Goal: Task Accomplishment & Management: Manage account settings

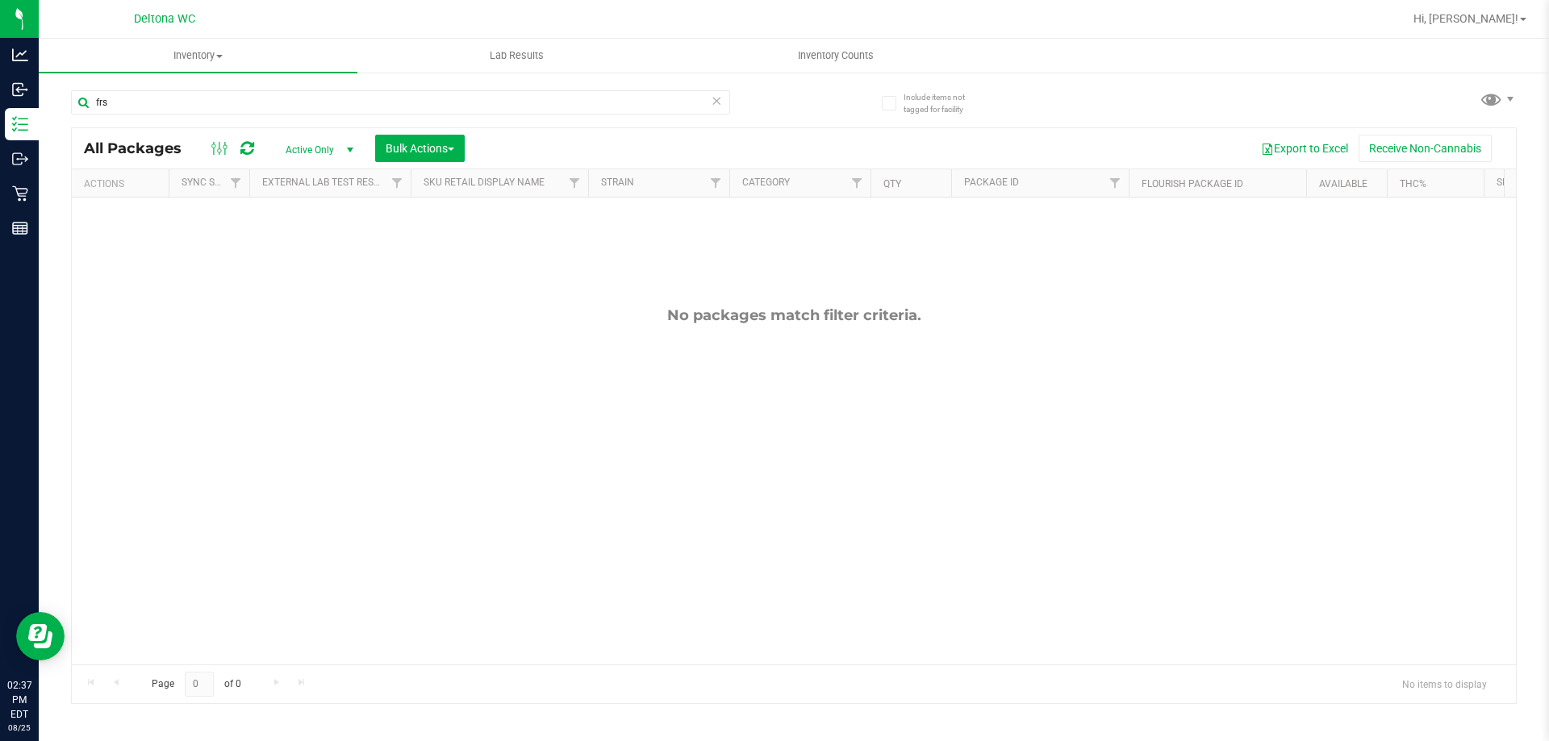
click at [284, 93] on input "frs" at bounding box center [400, 102] width 659 height 24
type input "ground flower"
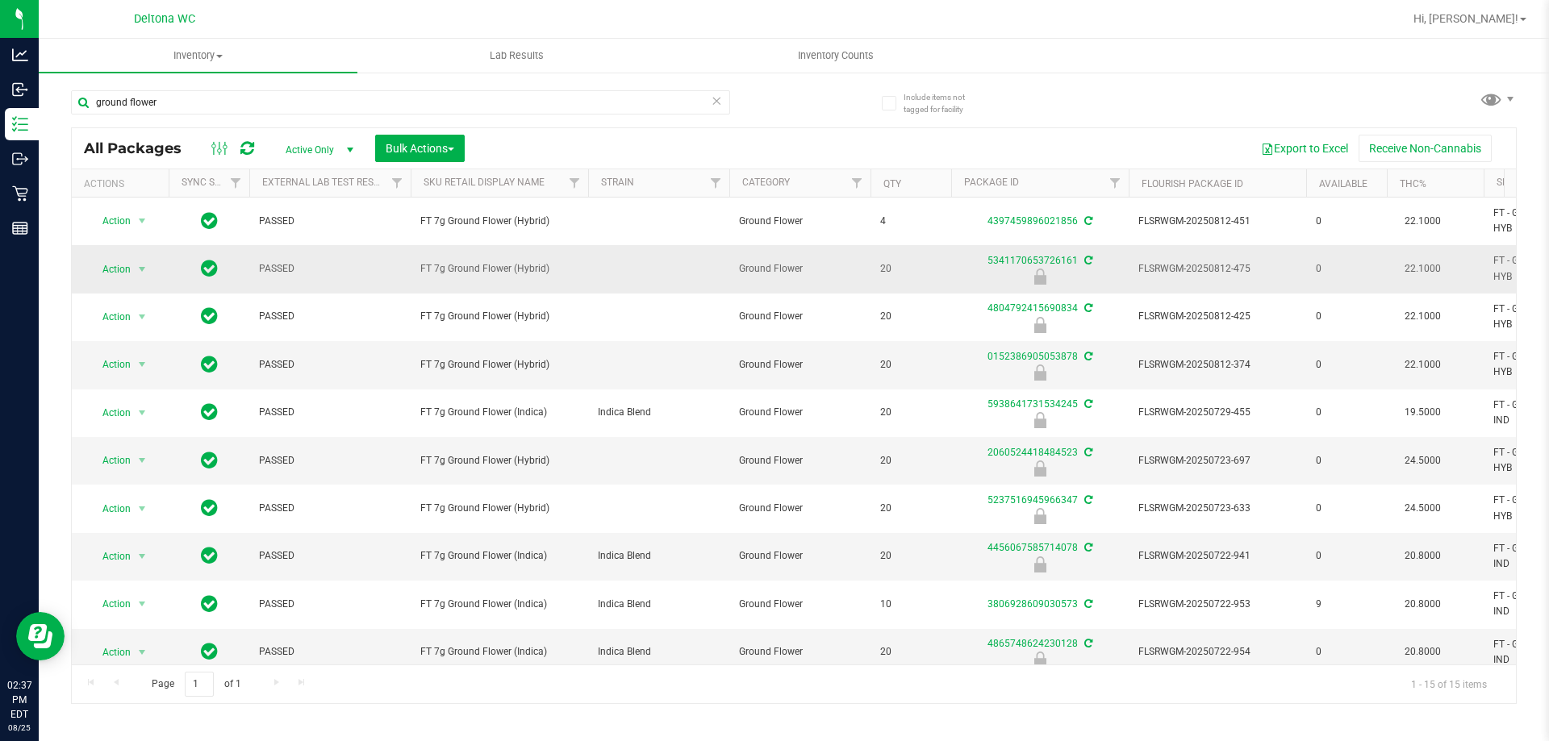
click at [137, 270] on span "select" at bounding box center [142, 269] width 13 height 13
click at [138, 448] on li "Unlock package" at bounding box center [140, 460] width 103 height 24
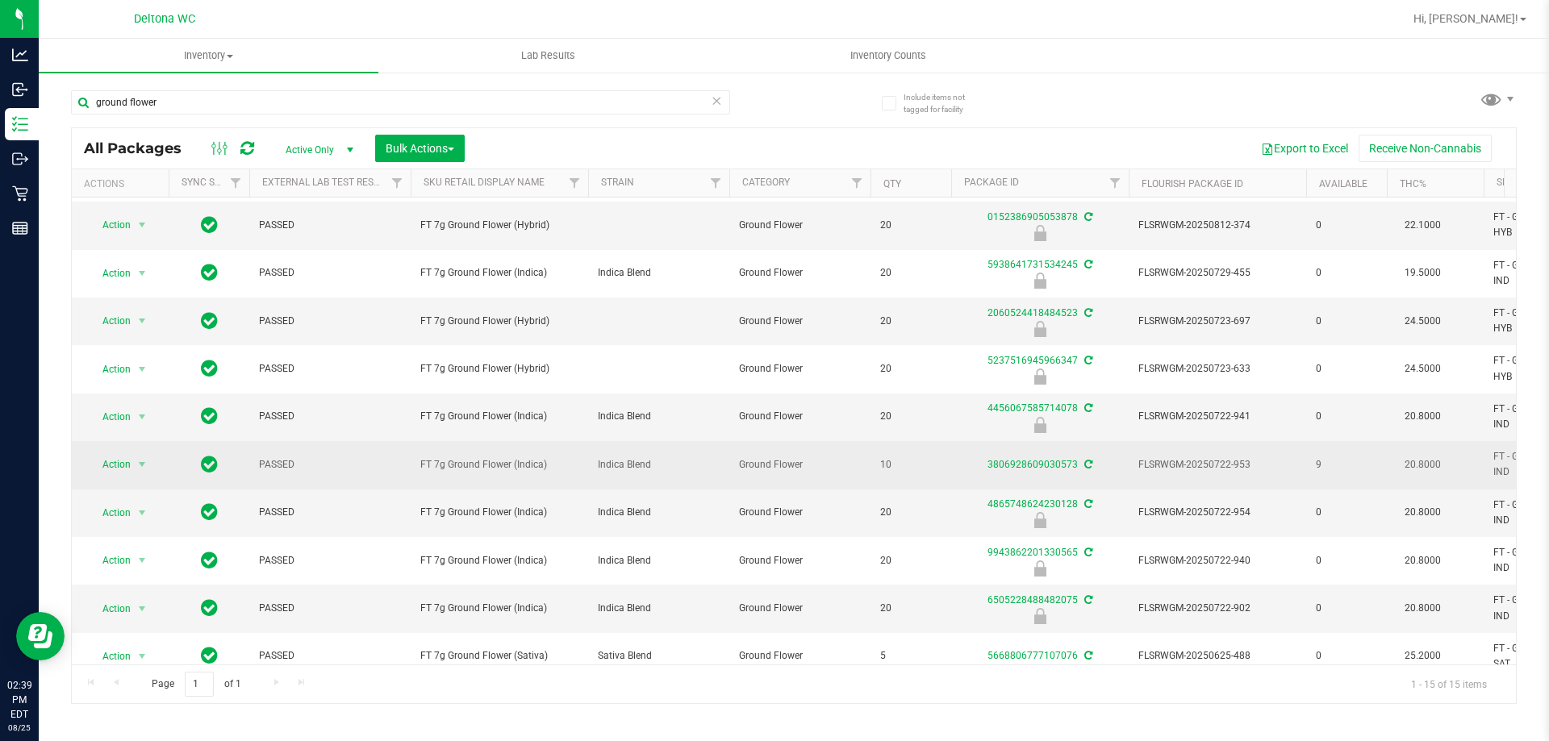
scroll to position [263, 0]
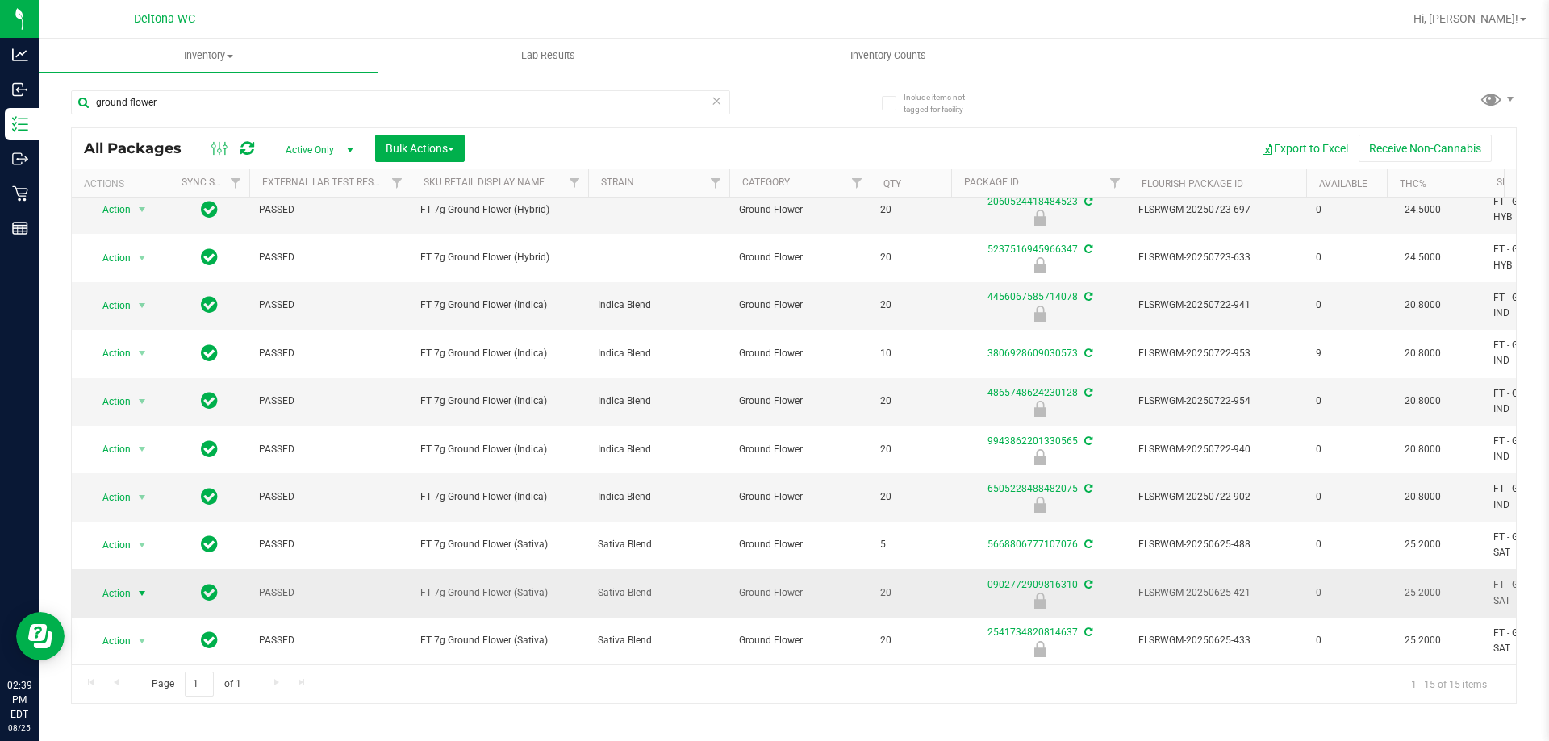
click at [132, 587] on span "select" at bounding box center [142, 593] width 20 height 23
click at [132, 563] on li "Unlock package" at bounding box center [140, 575] width 103 height 24
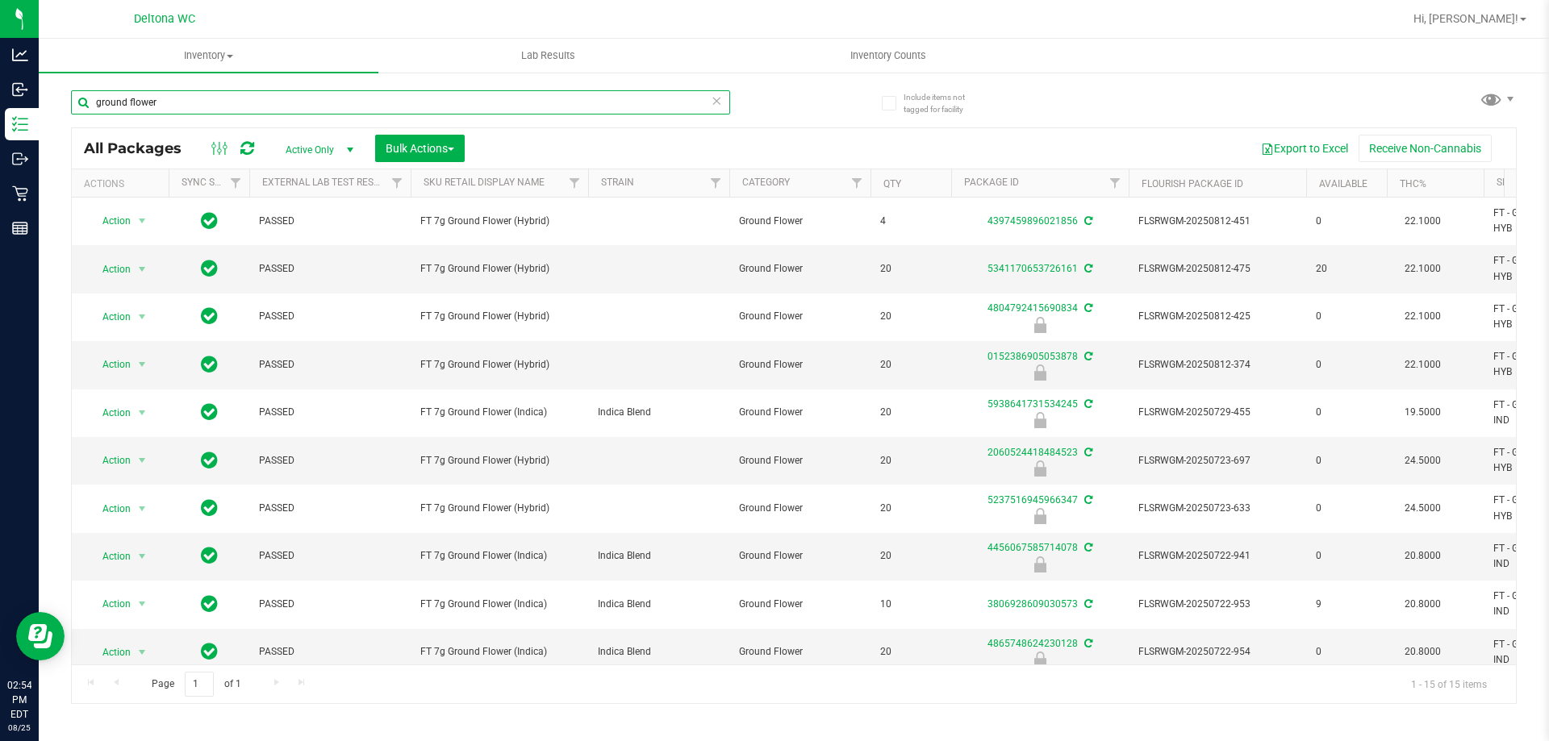
click at [255, 103] on input "ground flower" at bounding box center [400, 102] width 659 height 24
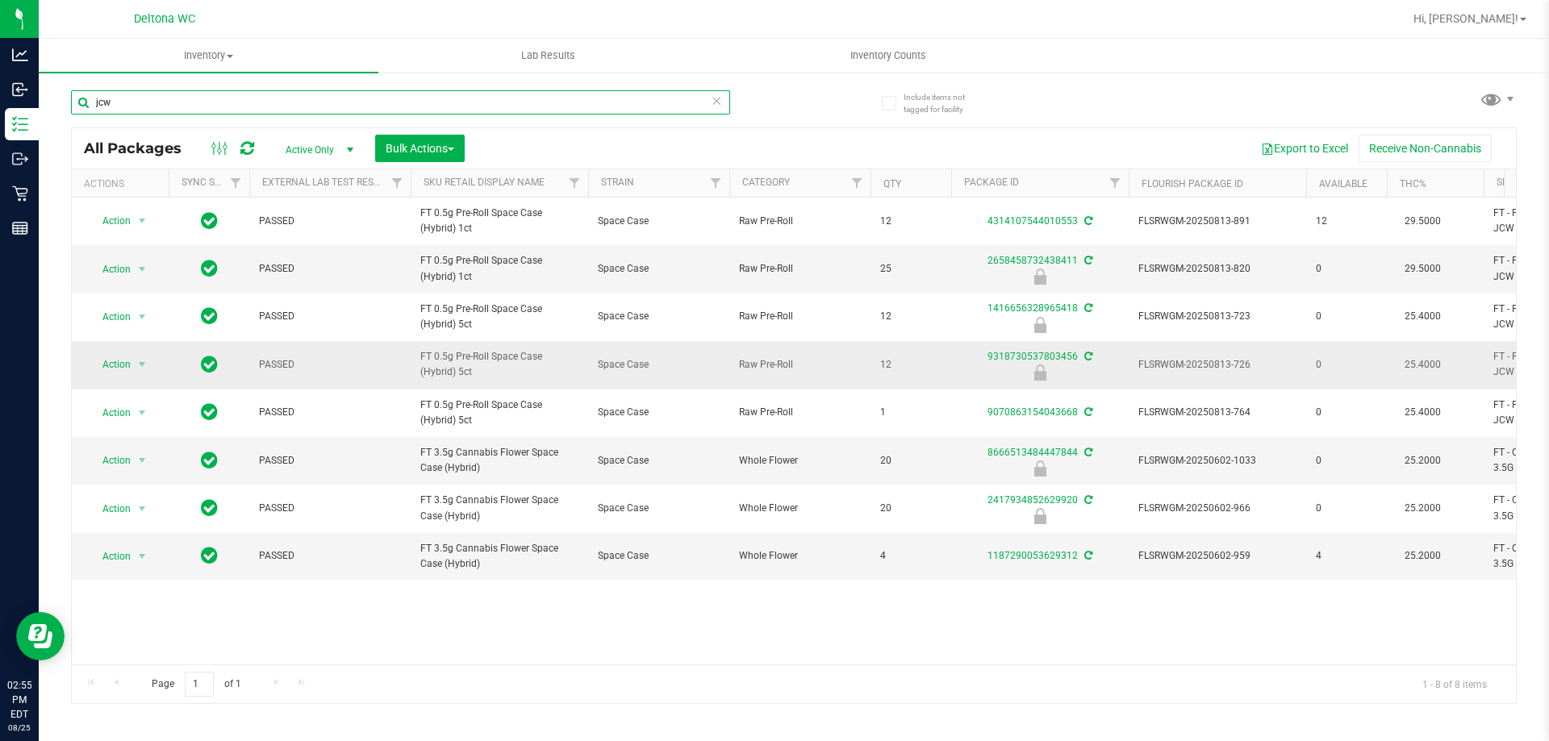
type input "jcw"
click at [122, 370] on span "Action" at bounding box center [110, 364] width 44 height 23
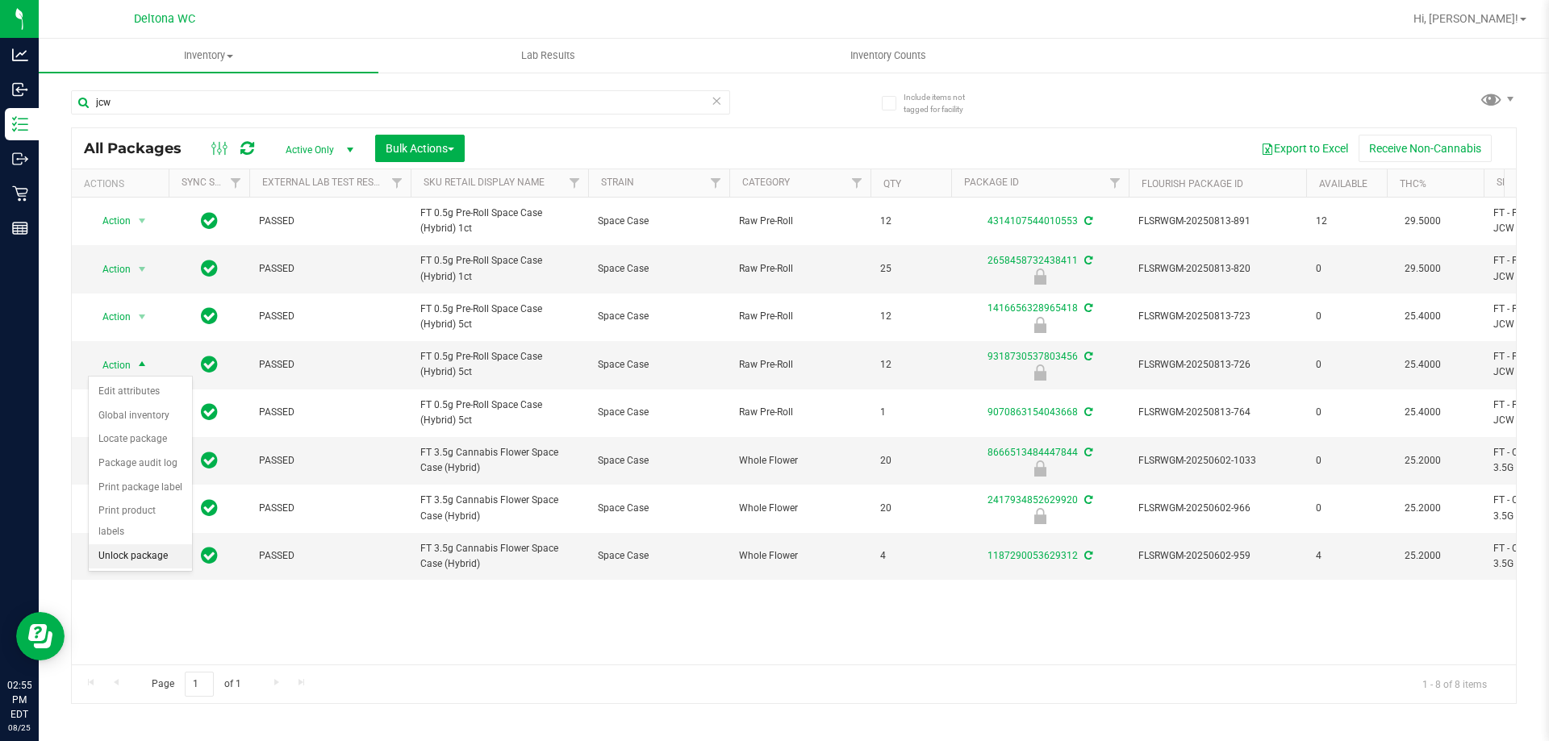
click at [148, 544] on li "Unlock package" at bounding box center [140, 556] width 103 height 24
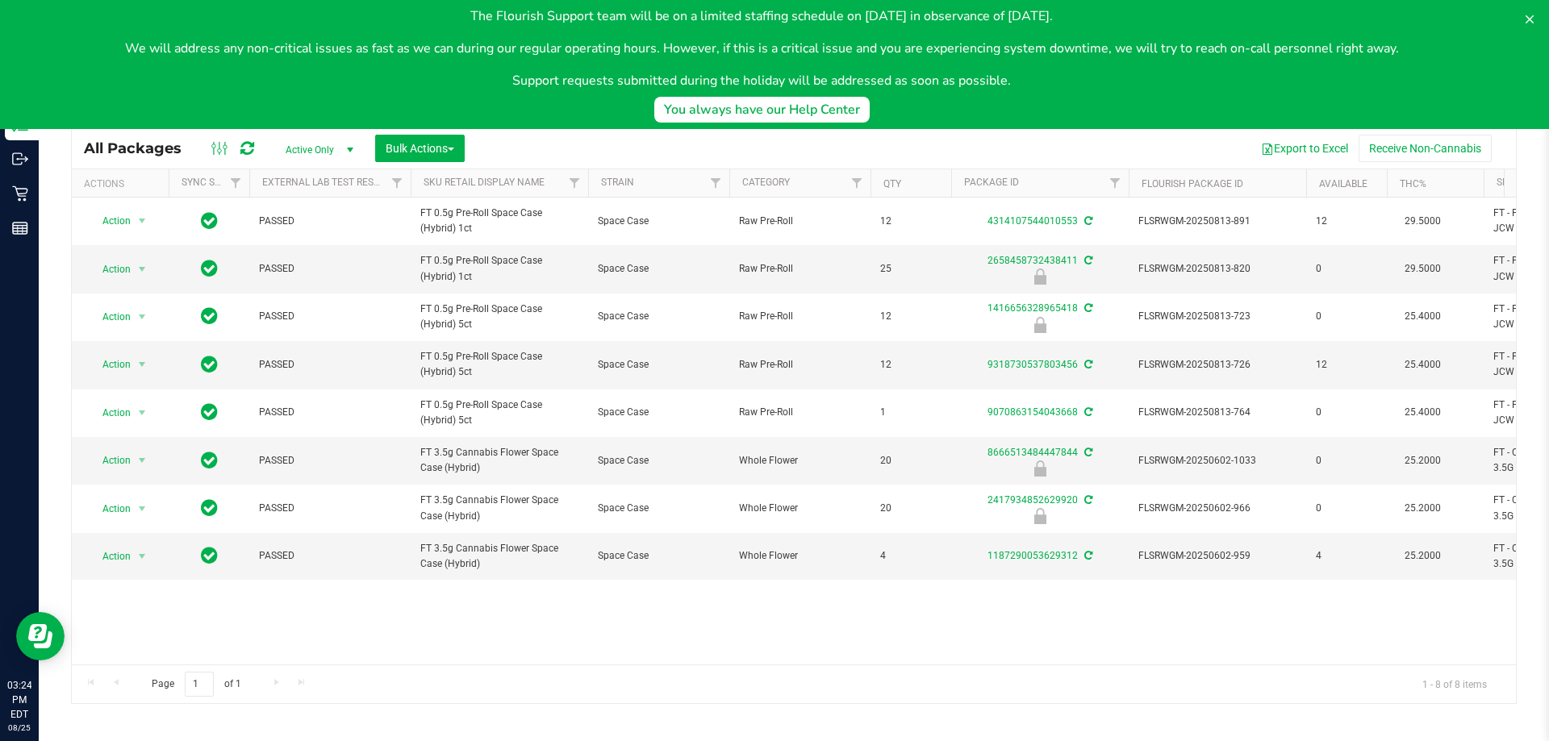
click at [25, 121] on body "The Flourish Support team will be on a limited staffing schedule on [DATE] in o…" at bounding box center [774, 64] width 1549 height 129
click at [21, 121] on body "The Flourish Support team will be on a limited staffing schedule on [DATE] in o…" at bounding box center [774, 64] width 1549 height 129
click at [27, 116] on body "The Flourish Support team will be on a limited staffing schedule on [DATE] in o…" at bounding box center [774, 64] width 1549 height 129
click at [26, 121] on body "The Flourish Support team will be on a limited staffing schedule on [DATE] in o…" at bounding box center [774, 64] width 1549 height 129
click at [1524, 24] on icon at bounding box center [1529, 19] width 13 height 13
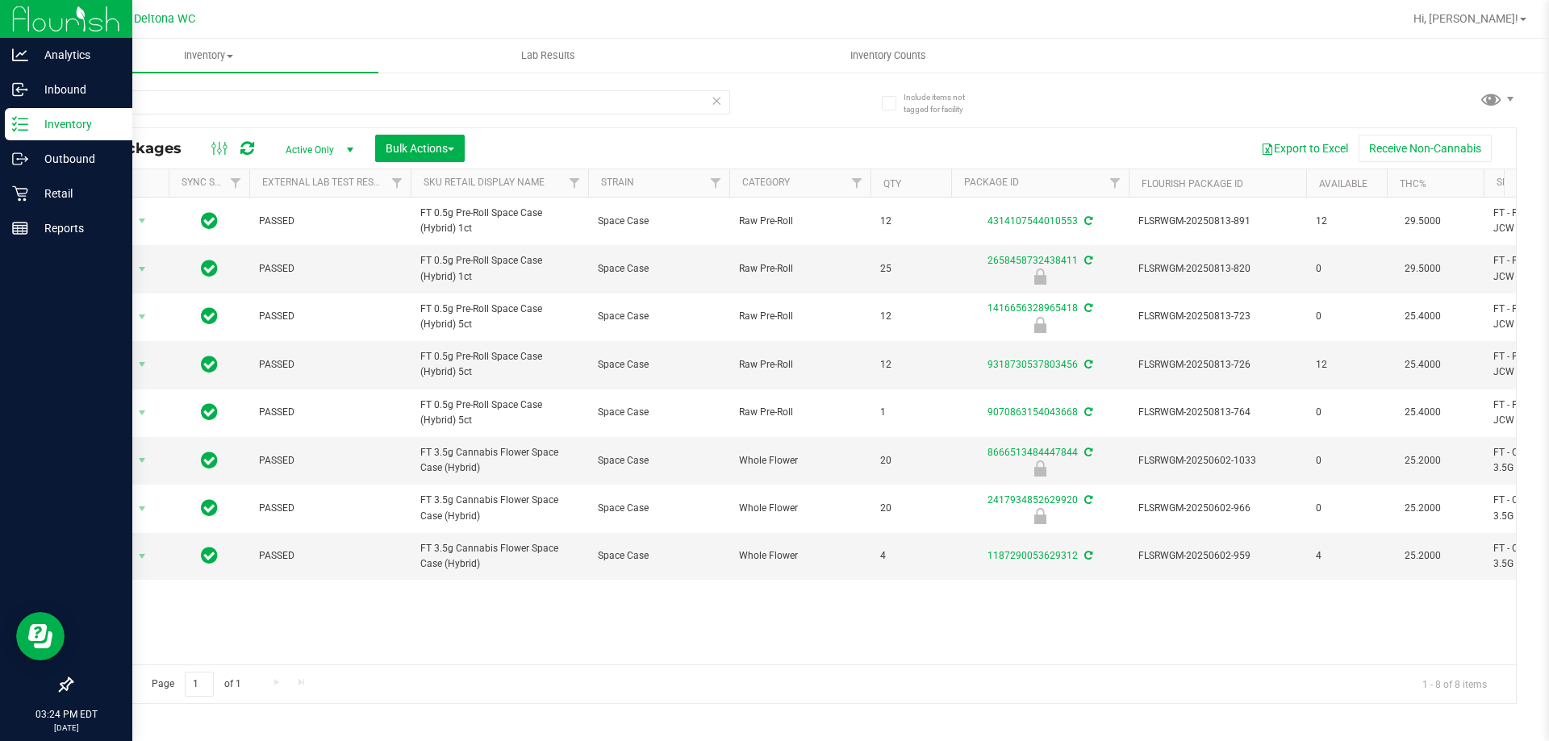
click at [52, 115] on p "Inventory" at bounding box center [76, 124] width 97 height 19
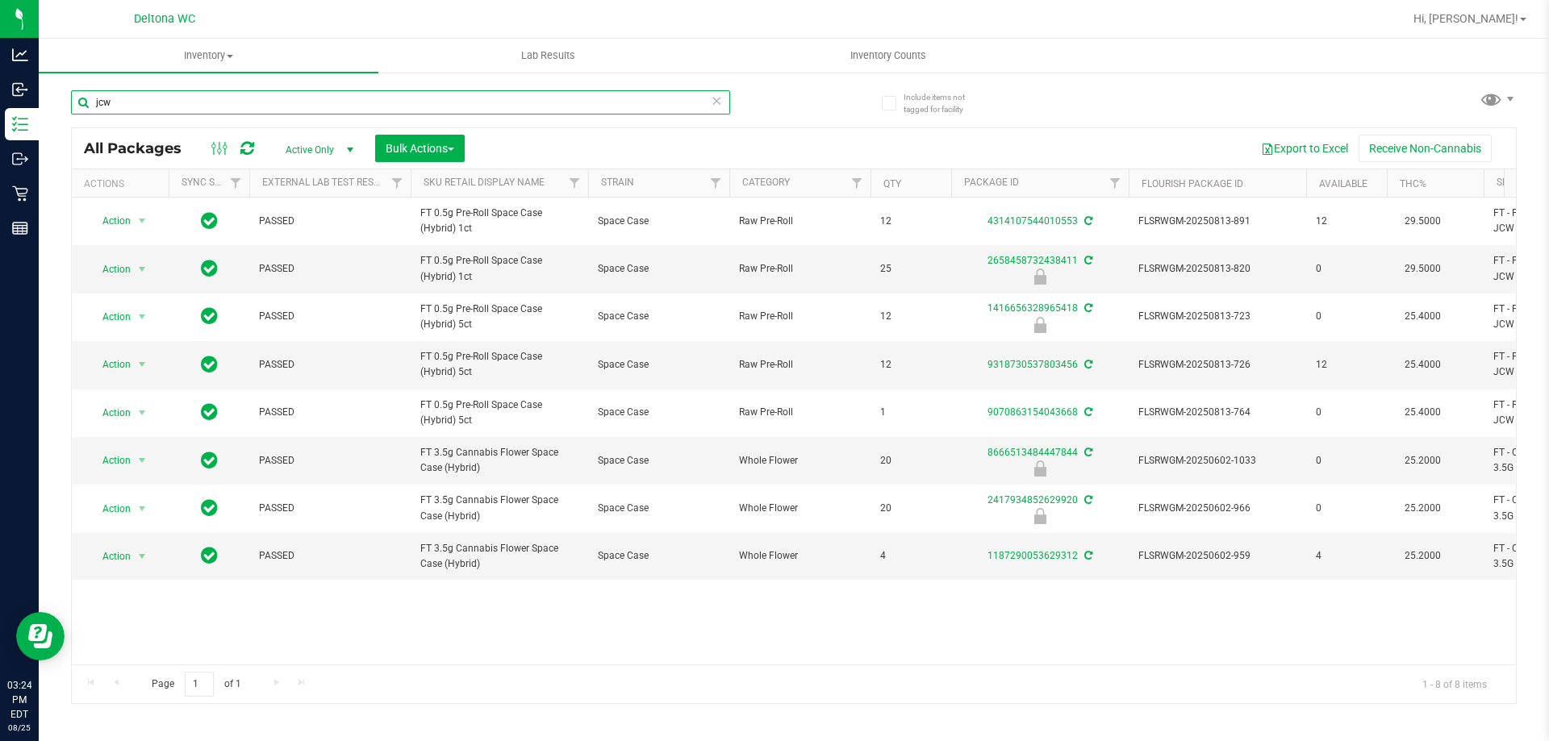
click at [261, 102] on input "jcw" at bounding box center [400, 102] width 659 height 24
type input "lsn"
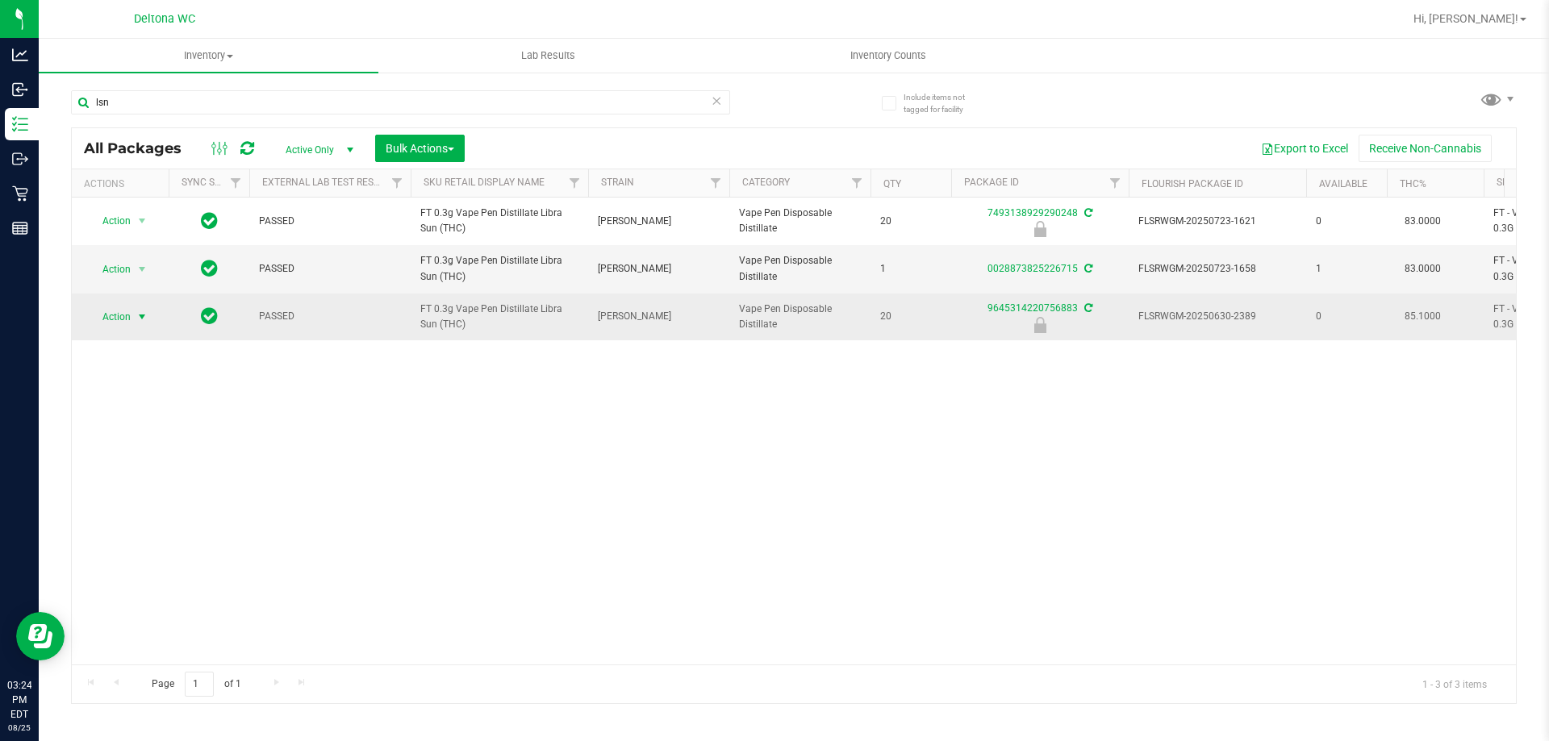
click at [148, 321] on span "select" at bounding box center [142, 317] width 13 height 13
click at [98, 316] on span "Action" at bounding box center [110, 317] width 44 height 23
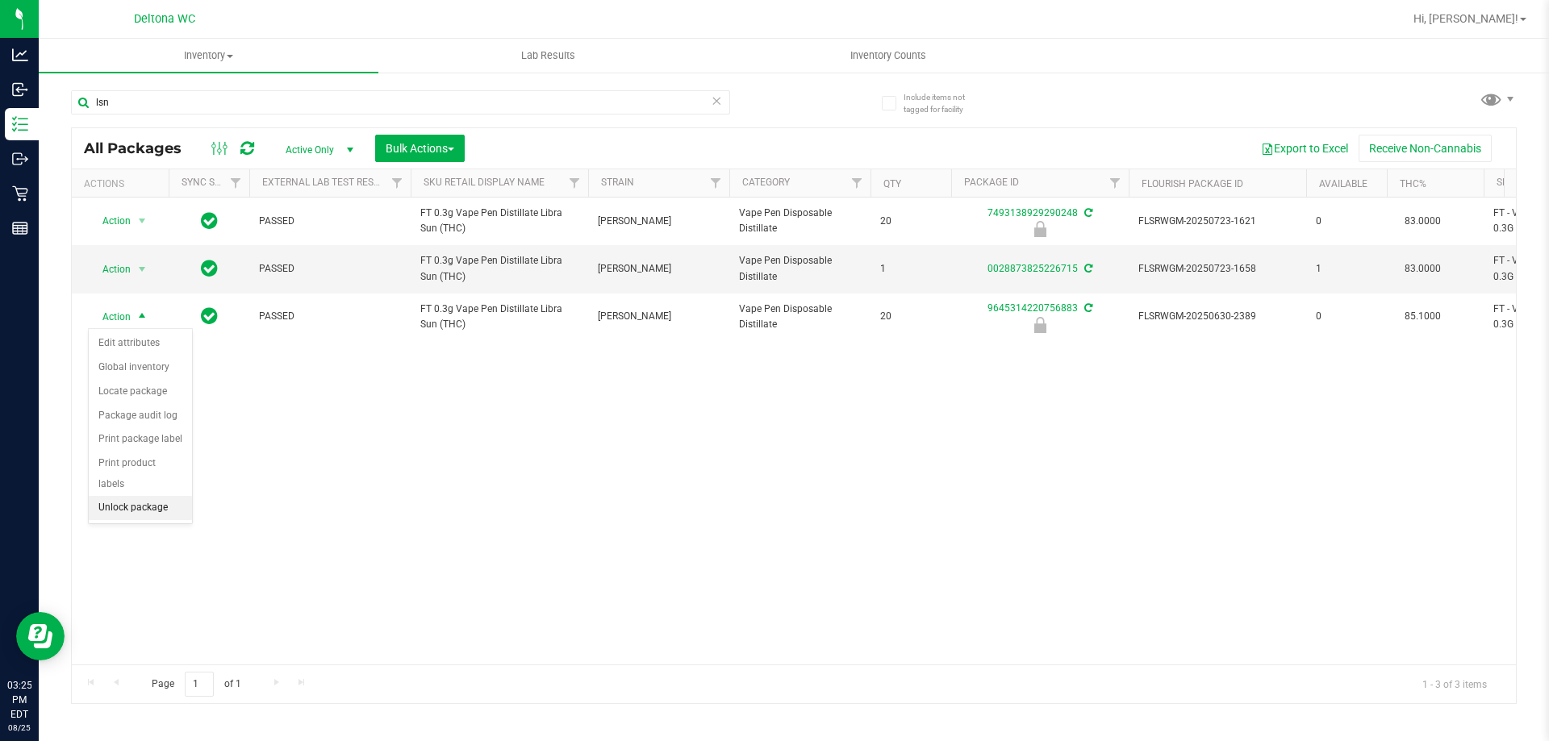
click at [132, 496] on li "Unlock package" at bounding box center [140, 508] width 103 height 24
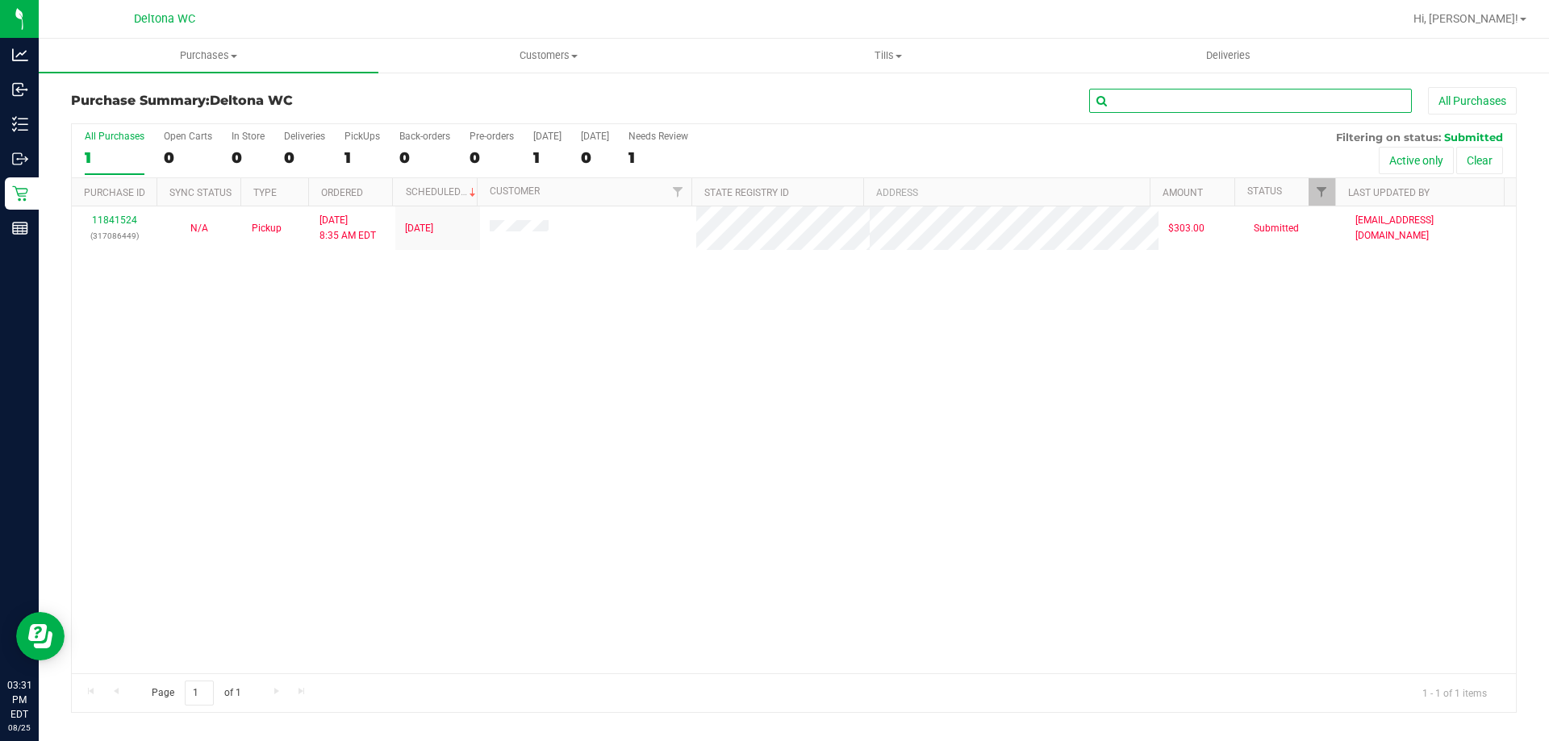
click at [1268, 98] on input "text" at bounding box center [1250, 101] width 323 height 24
paste input "11845084"
type input "11845084"
click at [1316, 190] on span "Filter" at bounding box center [1321, 192] width 13 height 13
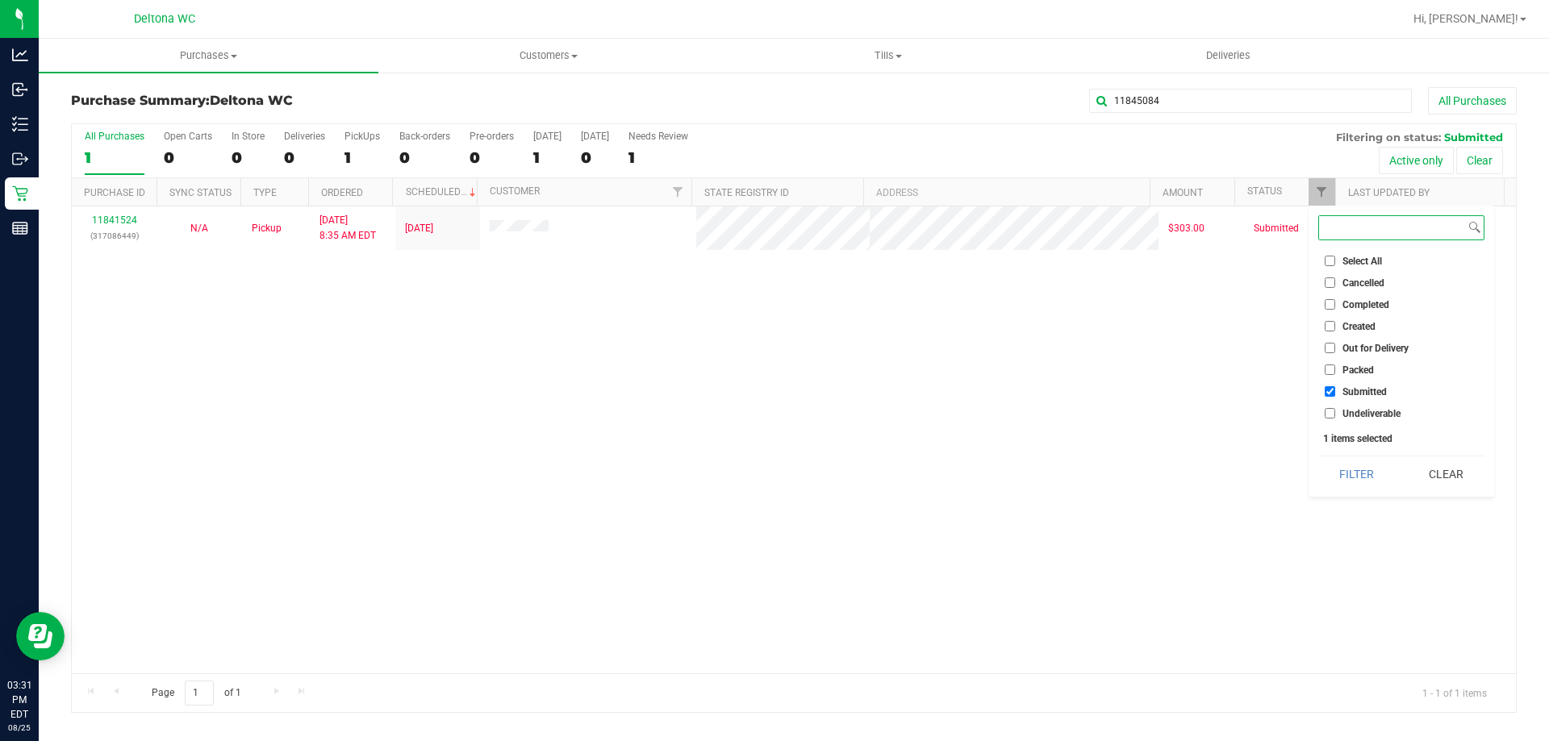
checkbox input "true"
click at [1360, 317] on ul "Select All Cancelled Completed Created Out for Delivery Packed Submitted Undeli…" at bounding box center [1401, 336] width 166 height 169
click at [1360, 322] on span "Created" at bounding box center [1358, 327] width 33 height 10
click at [1335, 321] on input "Created" at bounding box center [1329, 326] width 10 height 10
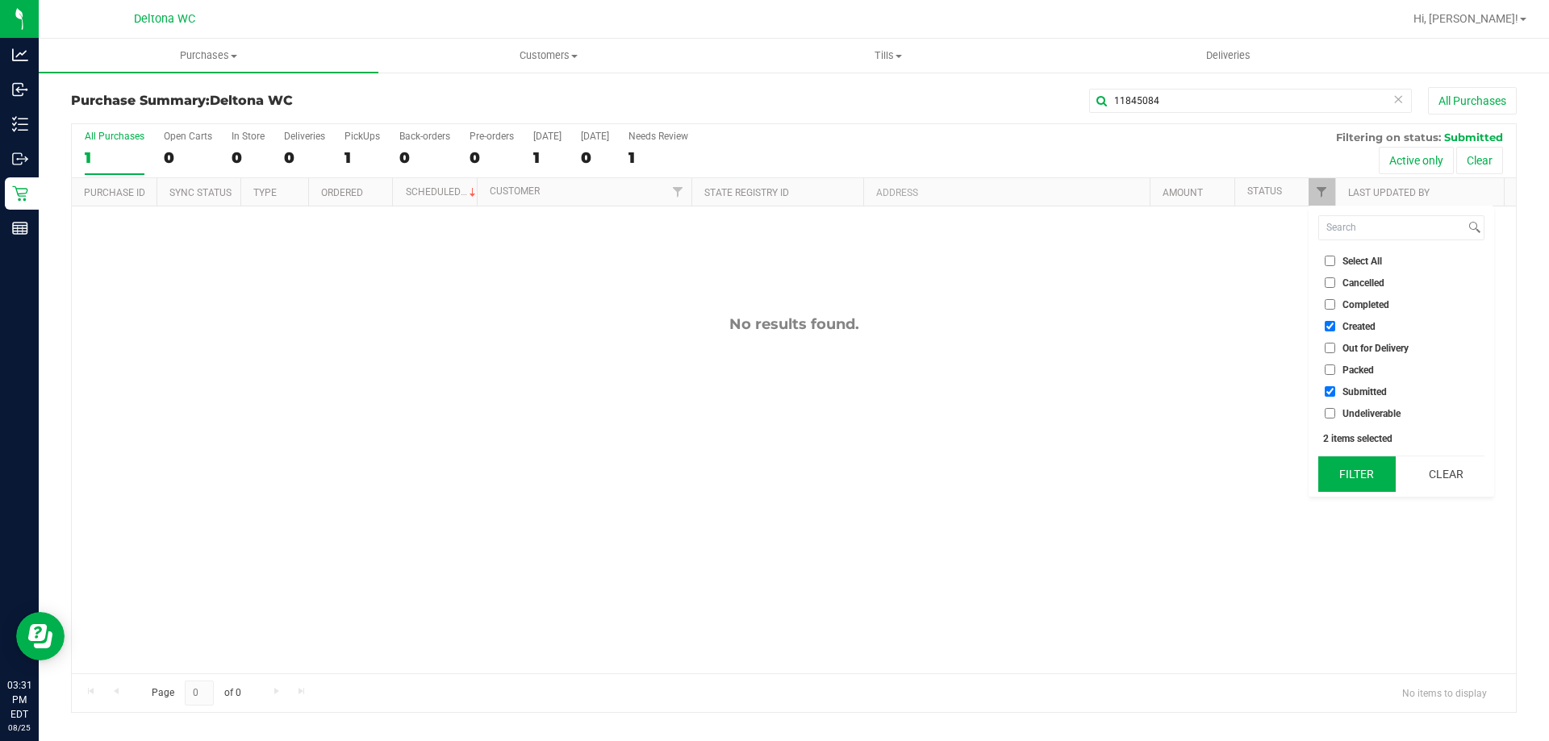
click at [1351, 464] on button "Filter" at bounding box center [1356, 474] width 77 height 35
checkbox input "true"
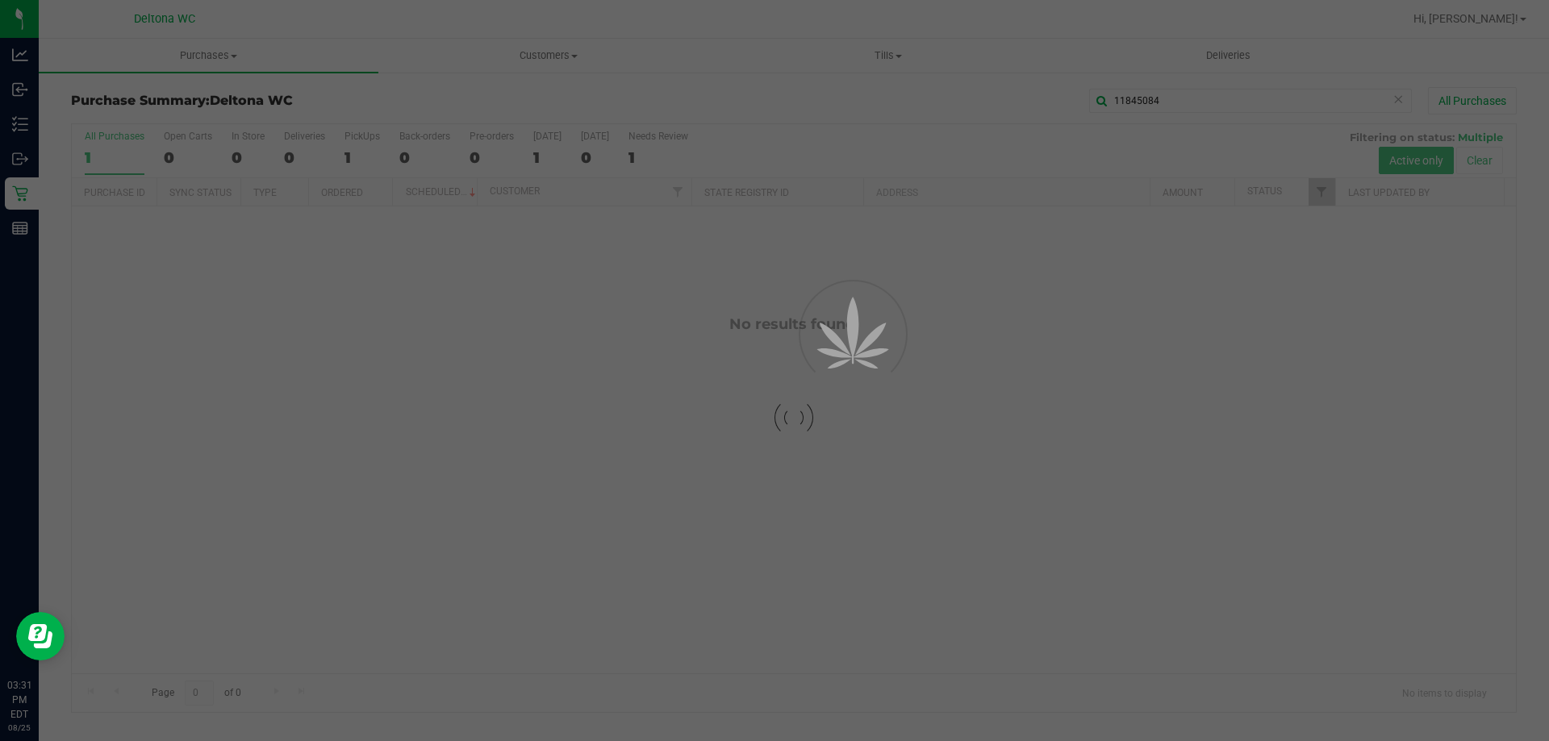
checkbox input "true"
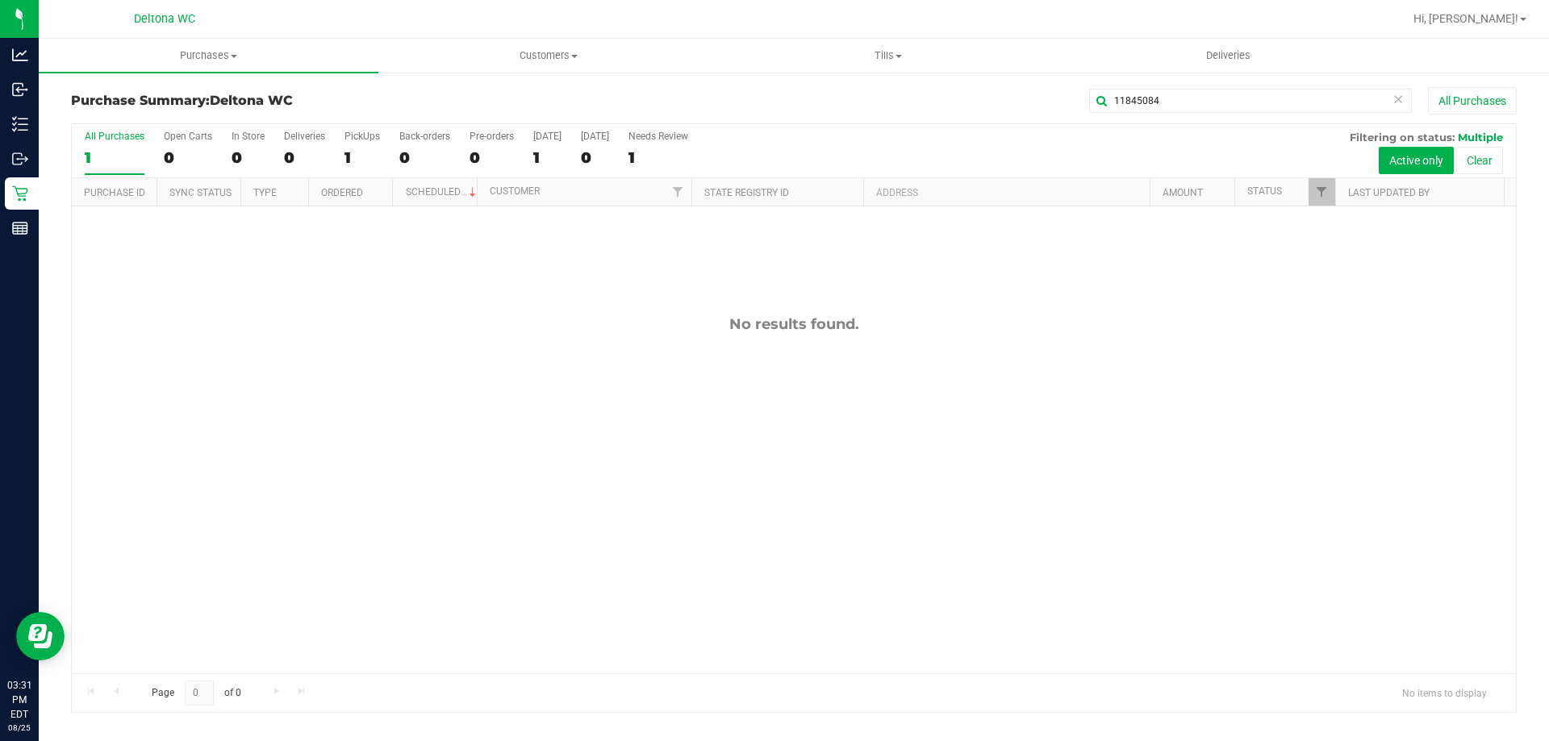
click at [1213, 87] on div "11845084 All Purchases" at bounding box center [1035, 100] width 964 height 27
click at [1314, 182] on link "Filter" at bounding box center [1321, 191] width 27 height 27
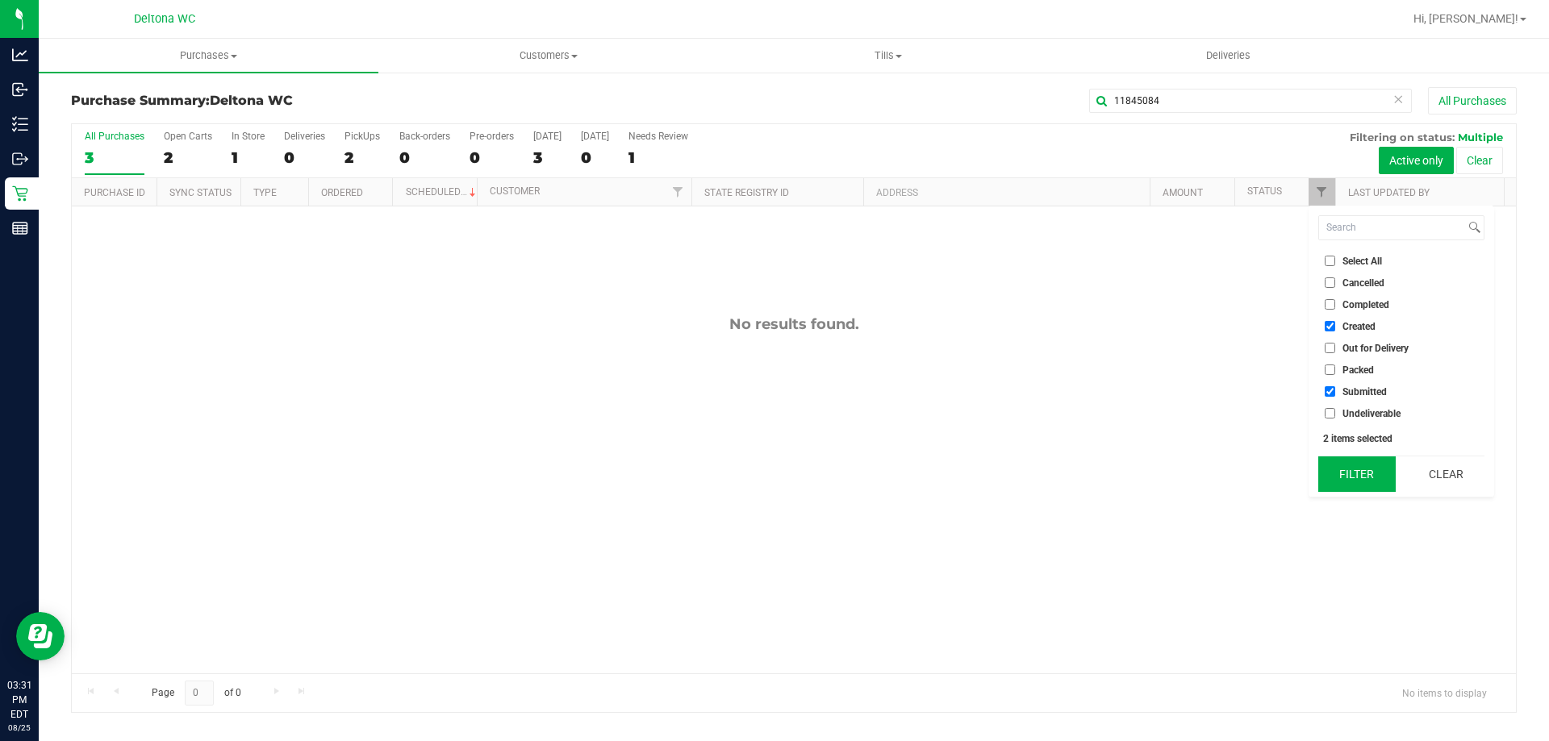
click at [1377, 470] on button "Filter" at bounding box center [1356, 474] width 77 height 35
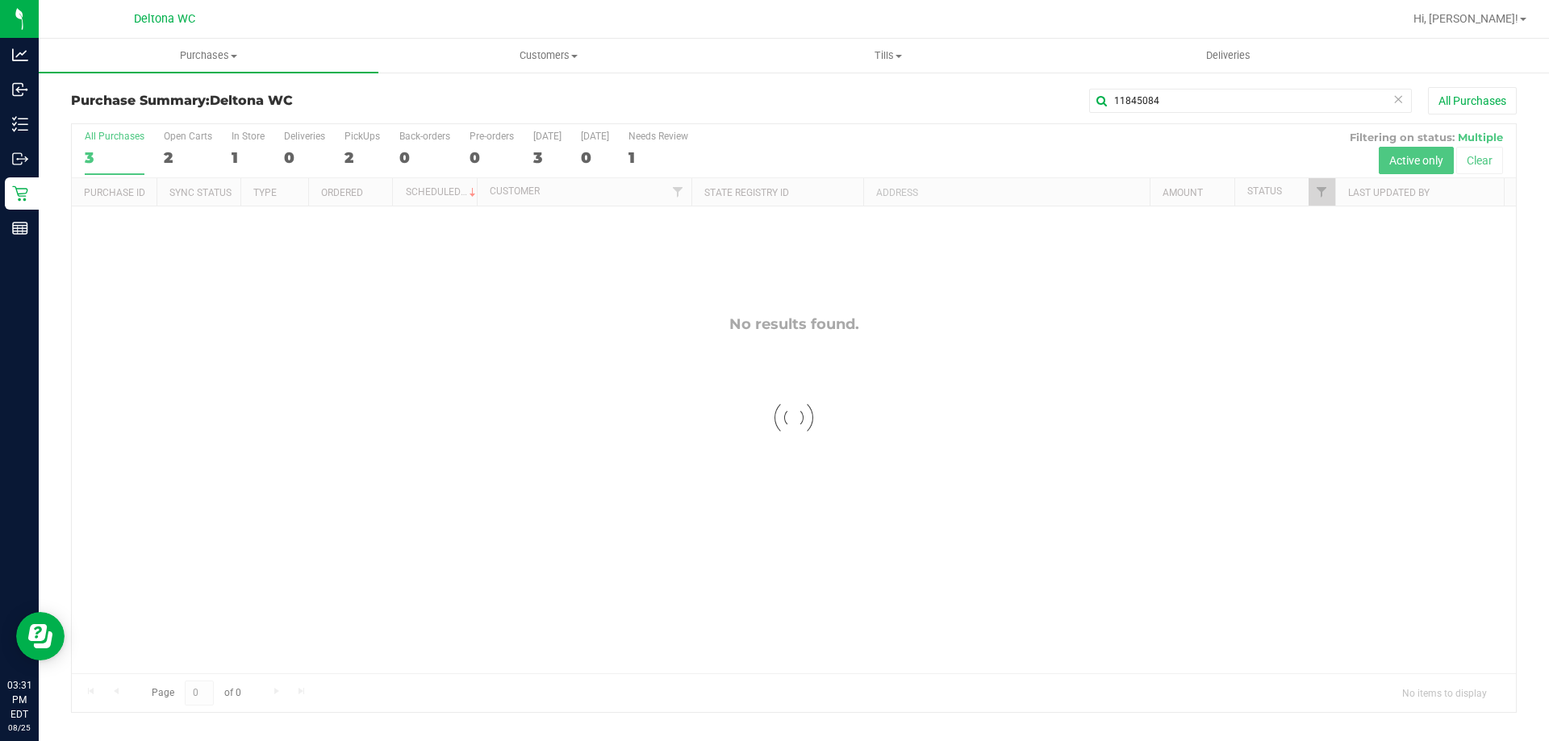
checkbox input "true"
click at [1316, 200] on link "Filter" at bounding box center [1321, 191] width 27 height 27
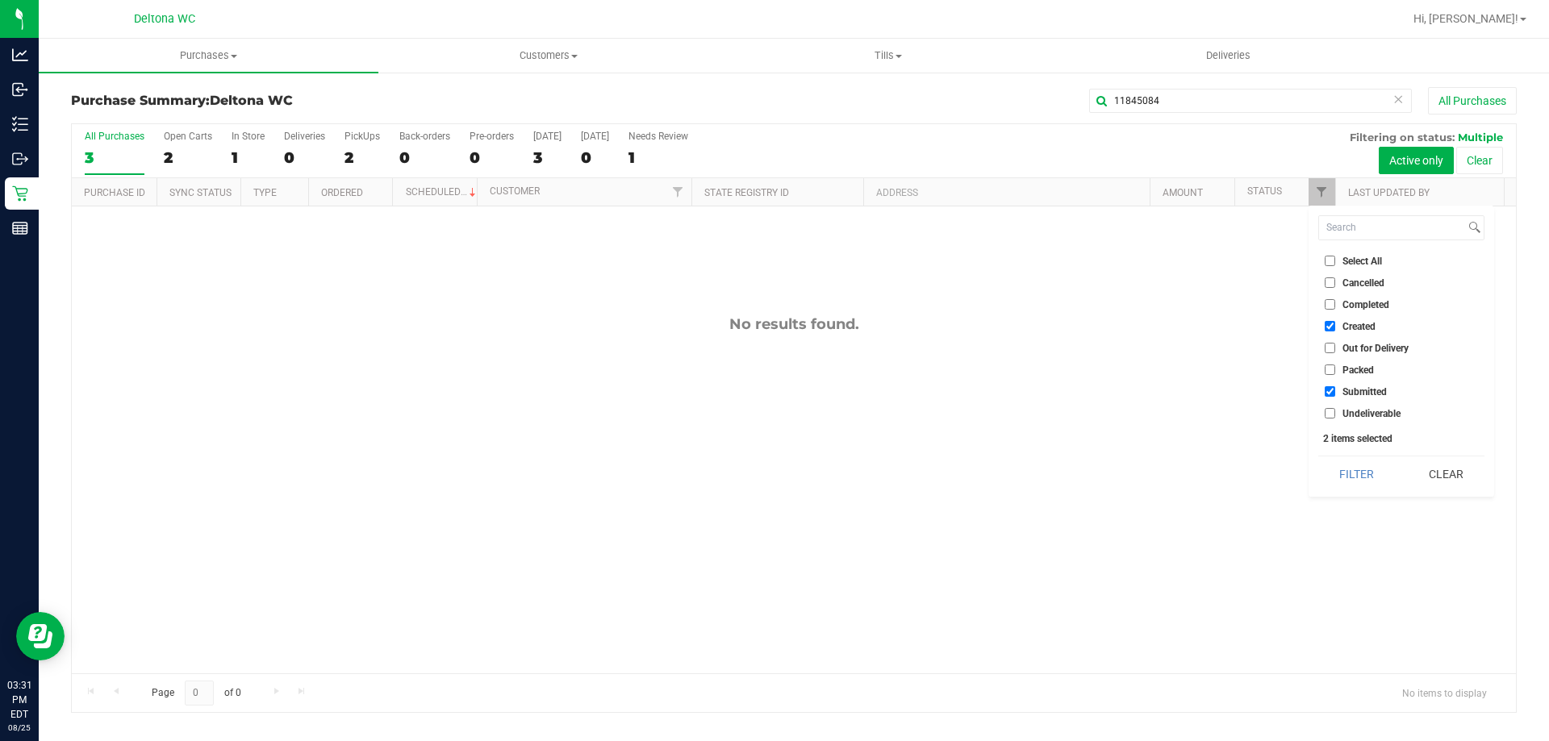
click at [1374, 259] on span "Select All" at bounding box center [1362, 261] width 40 height 10
click at [1335, 259] on input "Select All" at bounding box center [1329, 261] width 10 height 10
checkbox input "true"
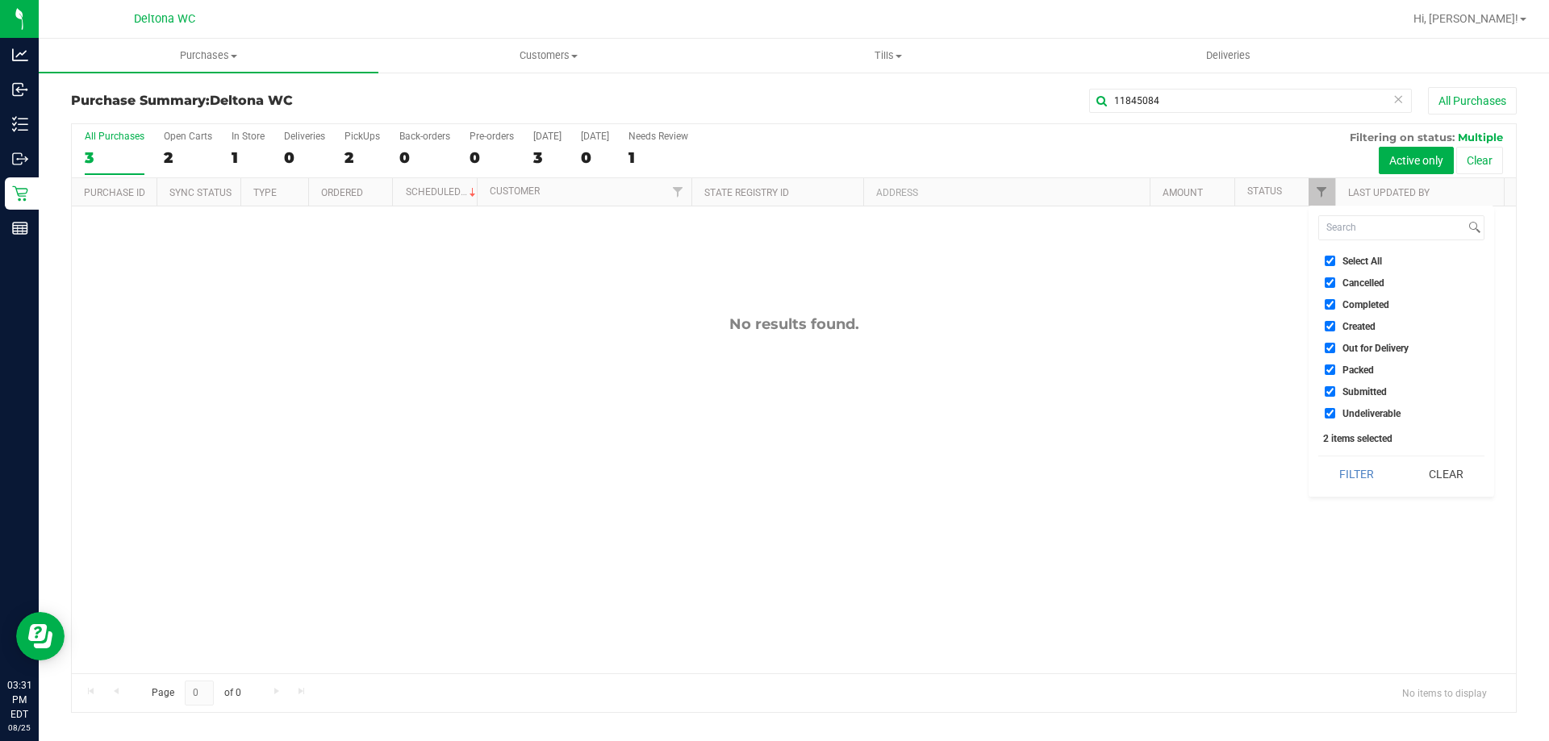
checkbox input "true"
click at [1372, 477] on button "Filter" at bounding box center [1356, 474] width 77 height 35
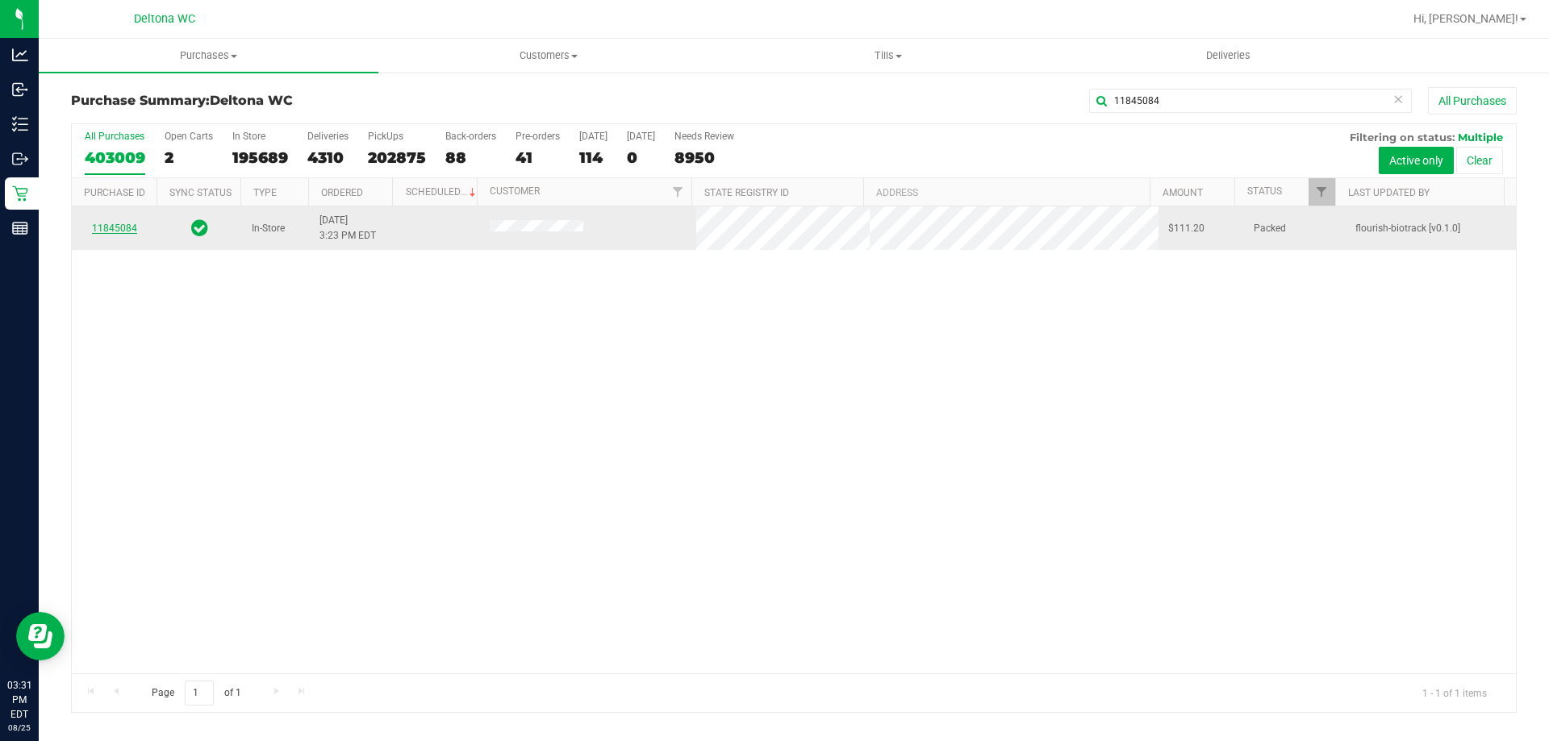
click at [129, 223] on link "11845084" at bounding box center [114, 228] width 45 height 11
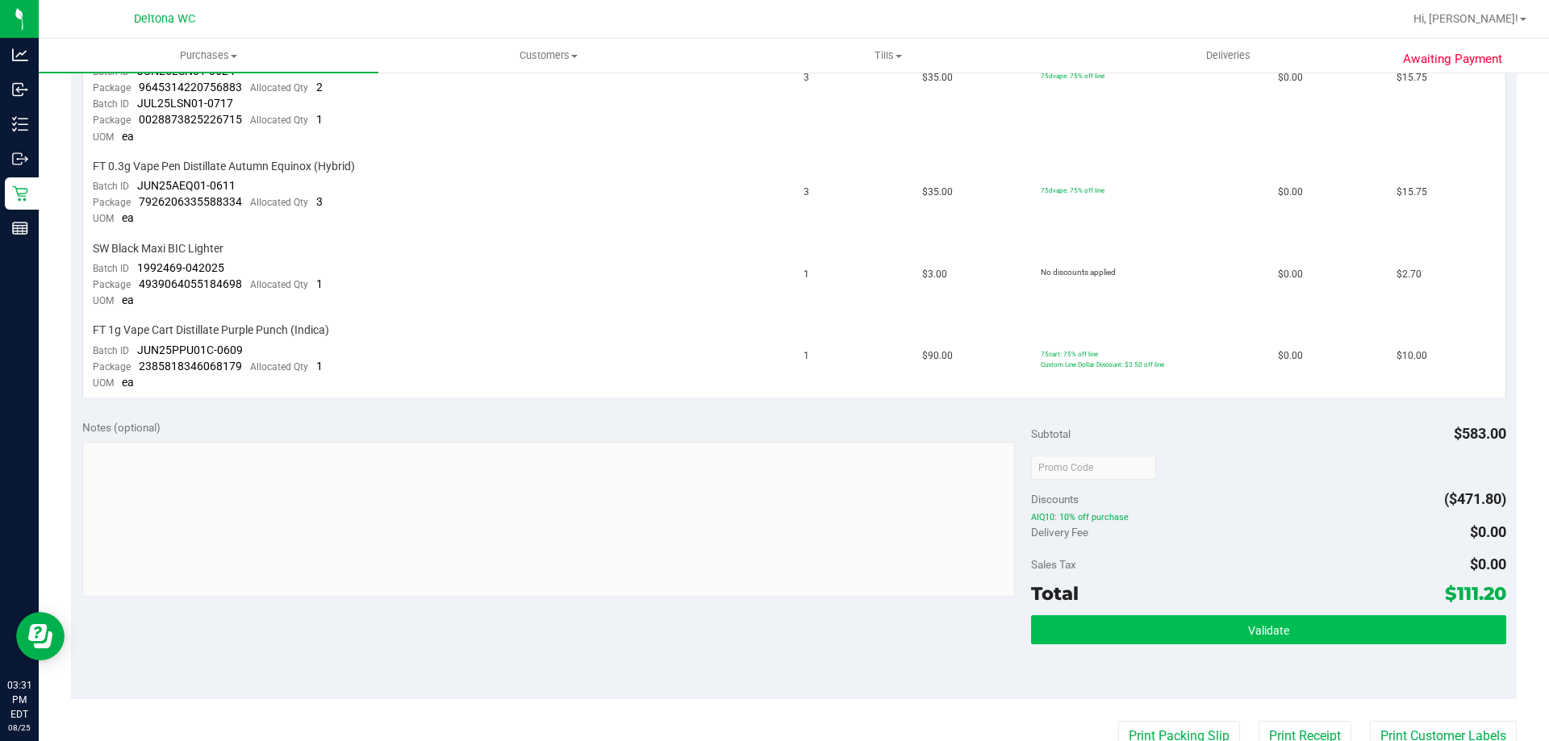
scroll to position [1049, 0]
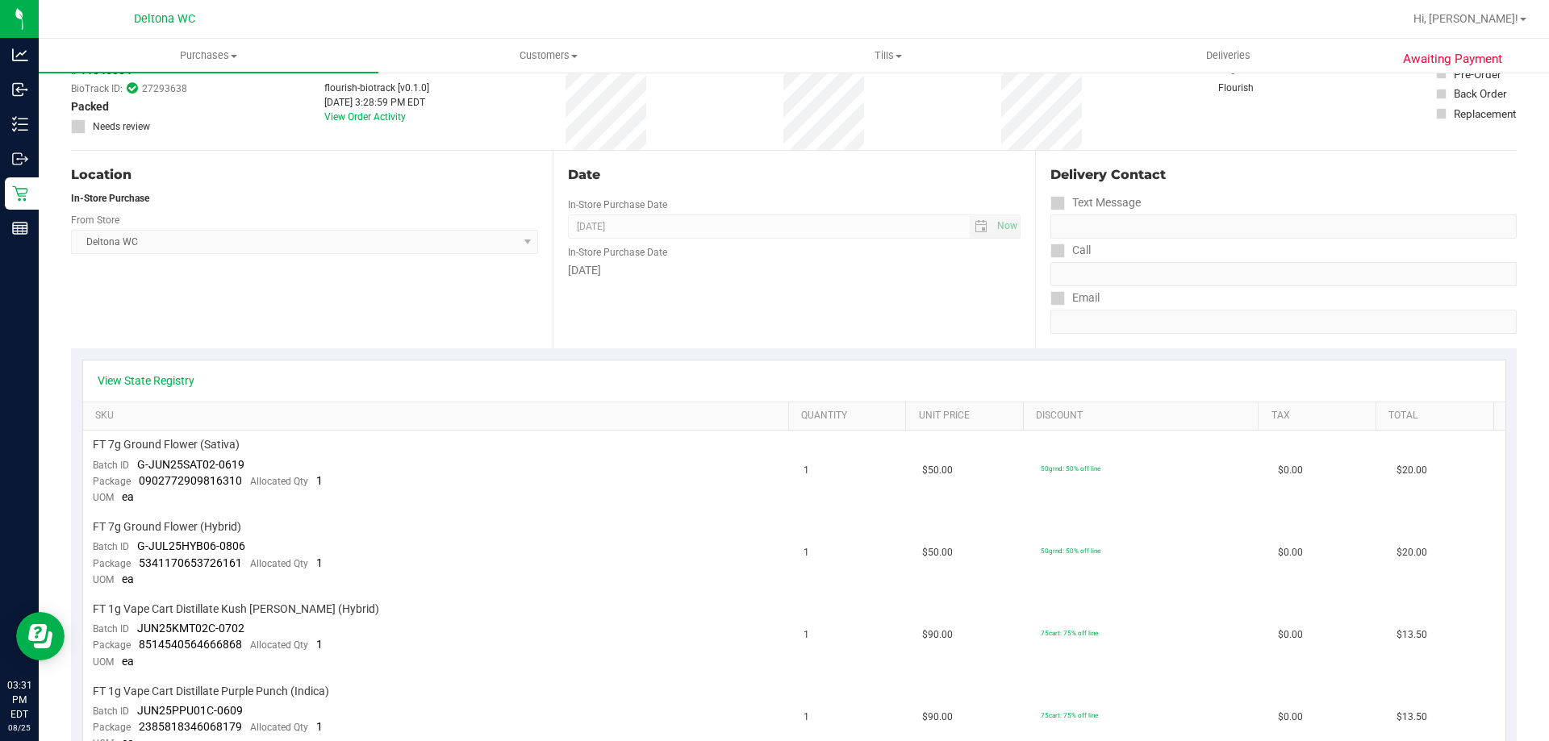
scroll to position [0, 0]
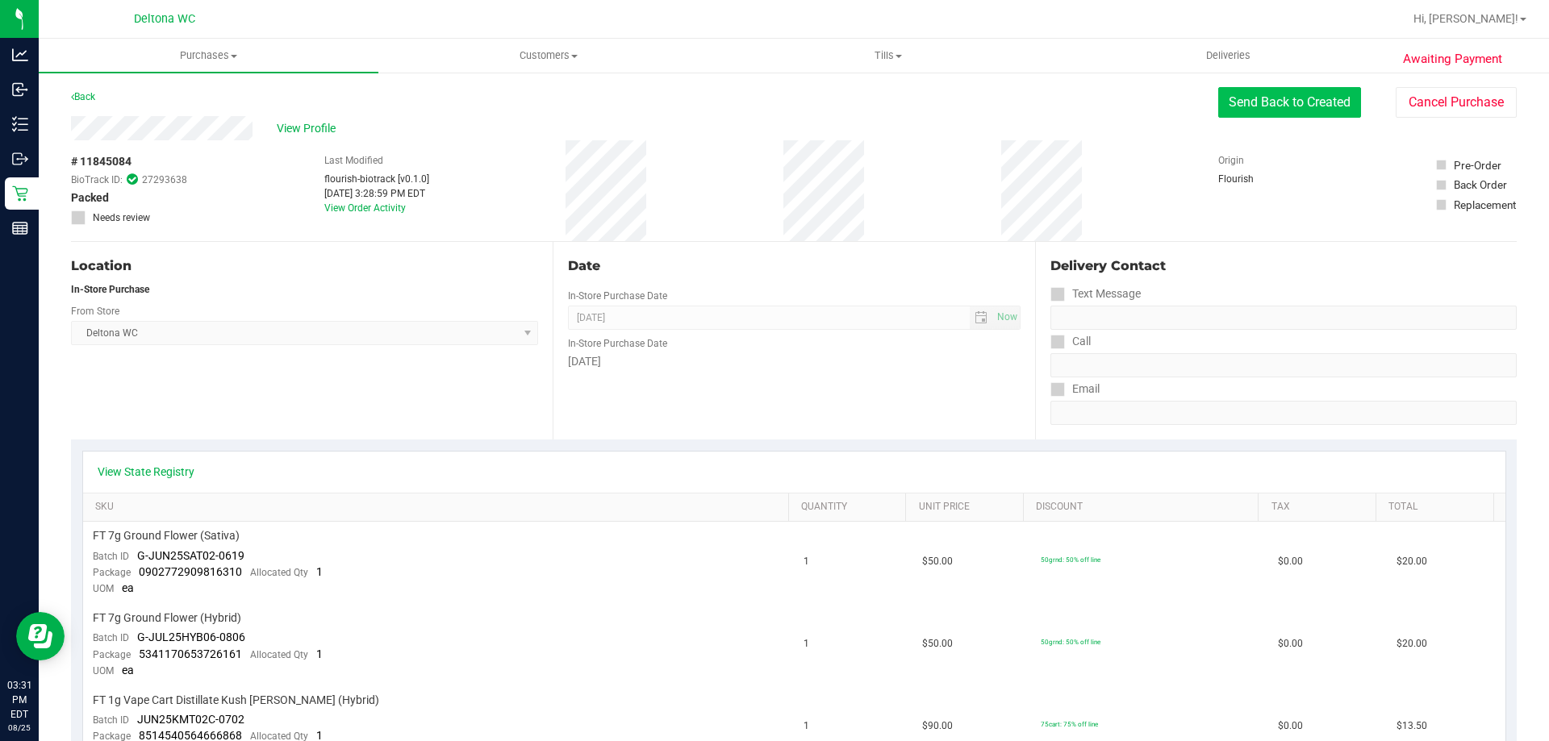
click at [1296, 97] on button "Send Back to Created" at bounding box center [1289, 102] width 143 height 31
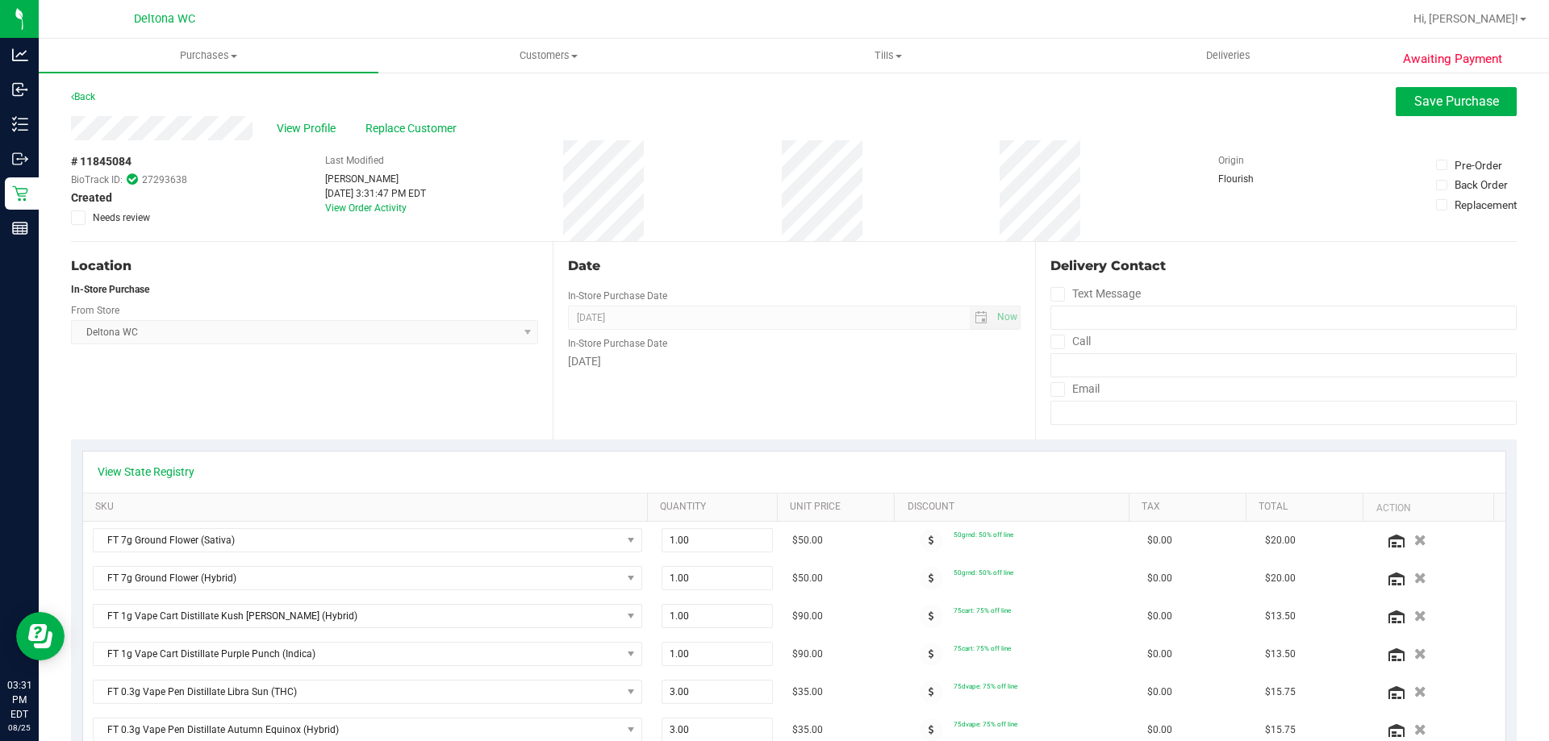
click at [128, 222] on span "Needs review" at bounding box center [121, 218] width 57 height 15
click at [0, 0] on input "Needs review" at bounding box center [0, 0] width 0 height 0
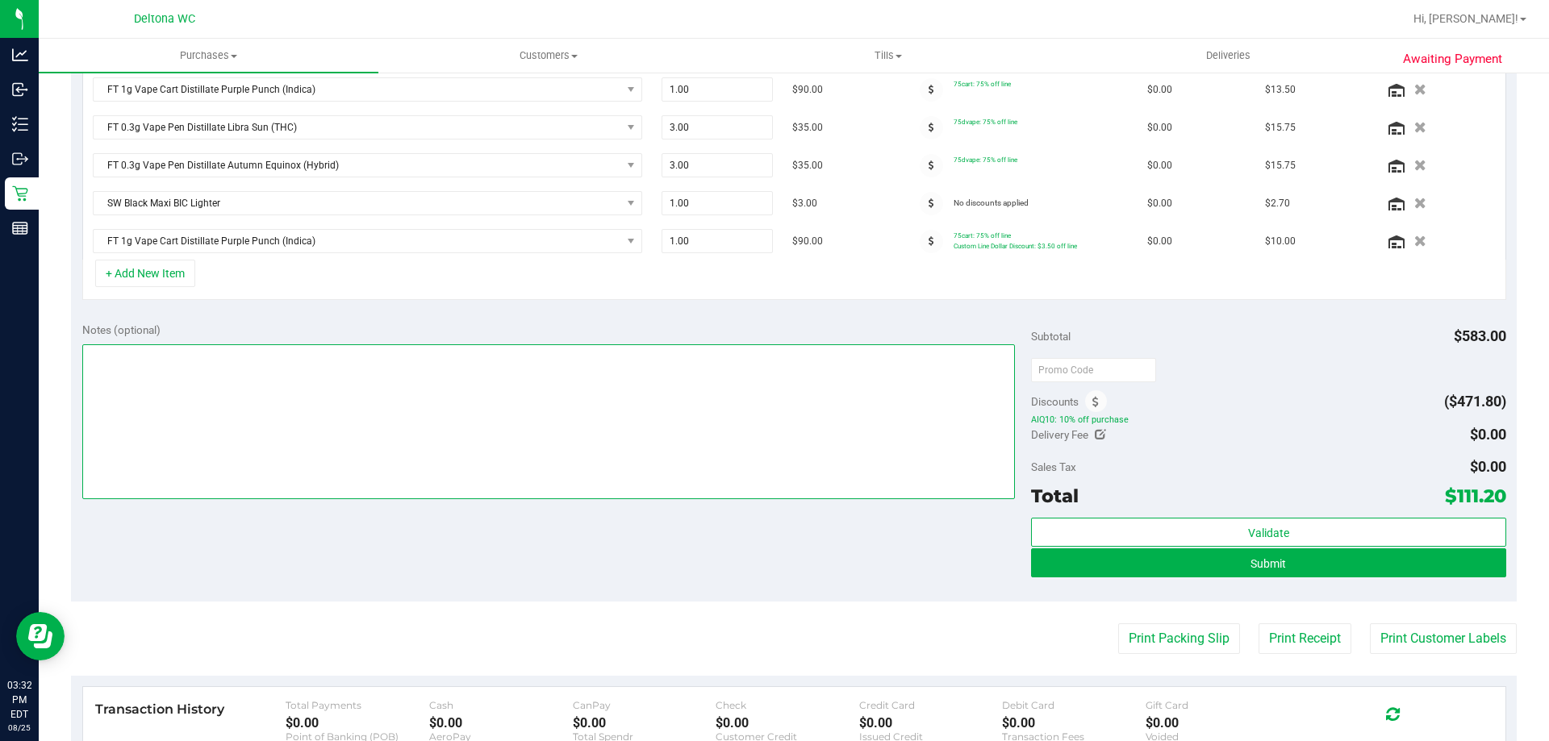
click at [220, 377] on textarea at bounding box center [548, 421] width 933 height 155
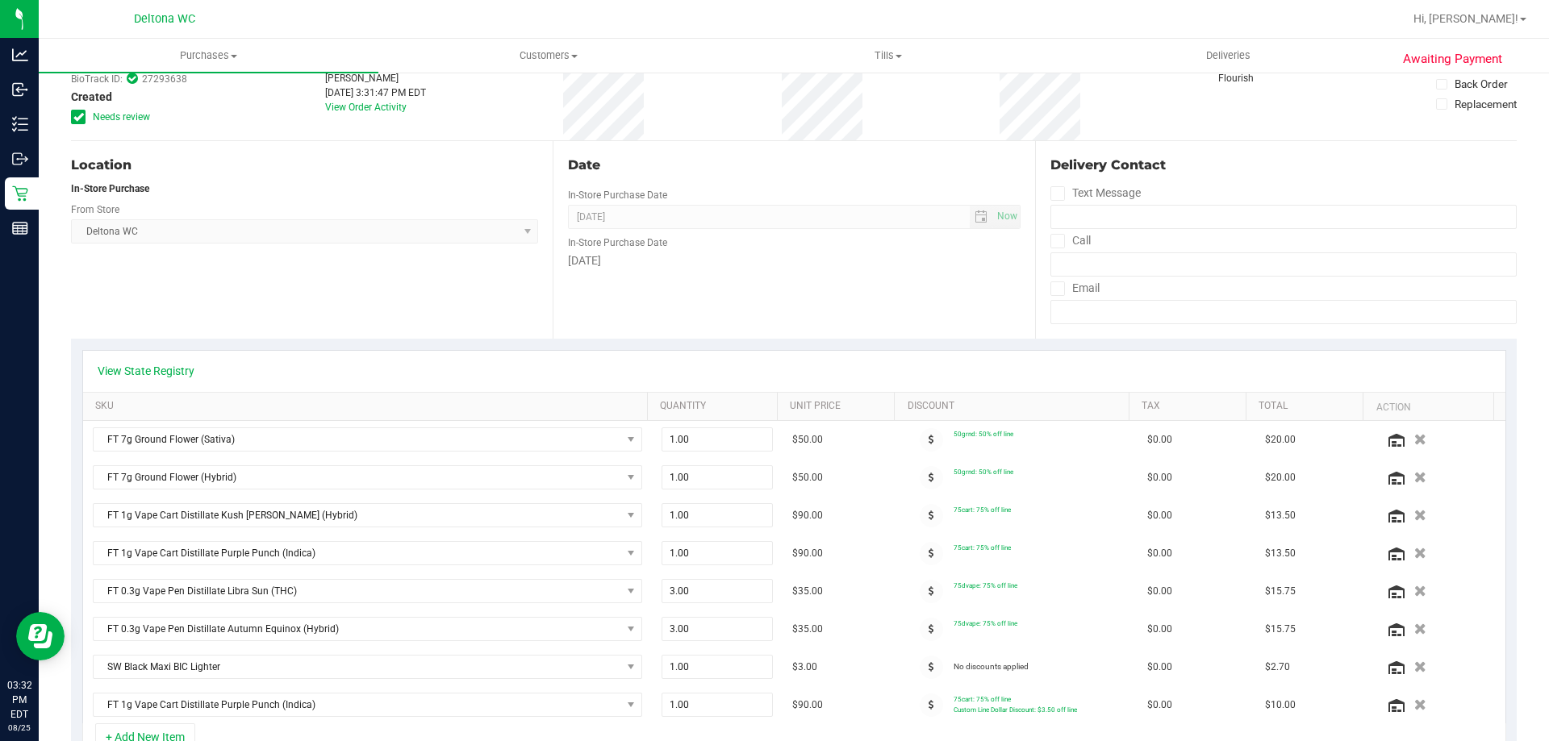
scroll to position [0, 0]
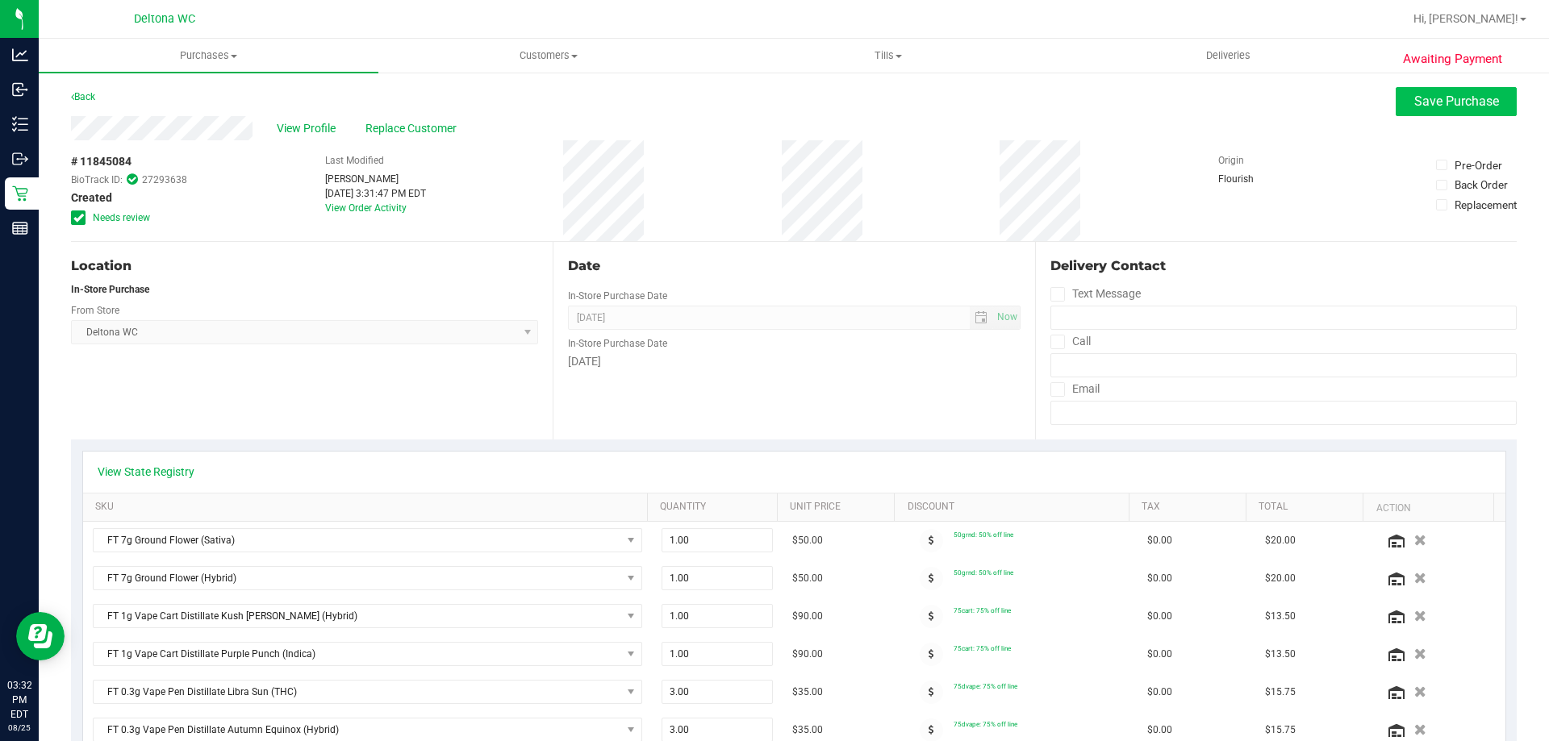
type textarea "**patient said they would come back with cash @ 3:32, let them know we close at…"
click at [1438, 106] on span "Save Purchase" at bounding box center [1456, 101] width 85 height 15
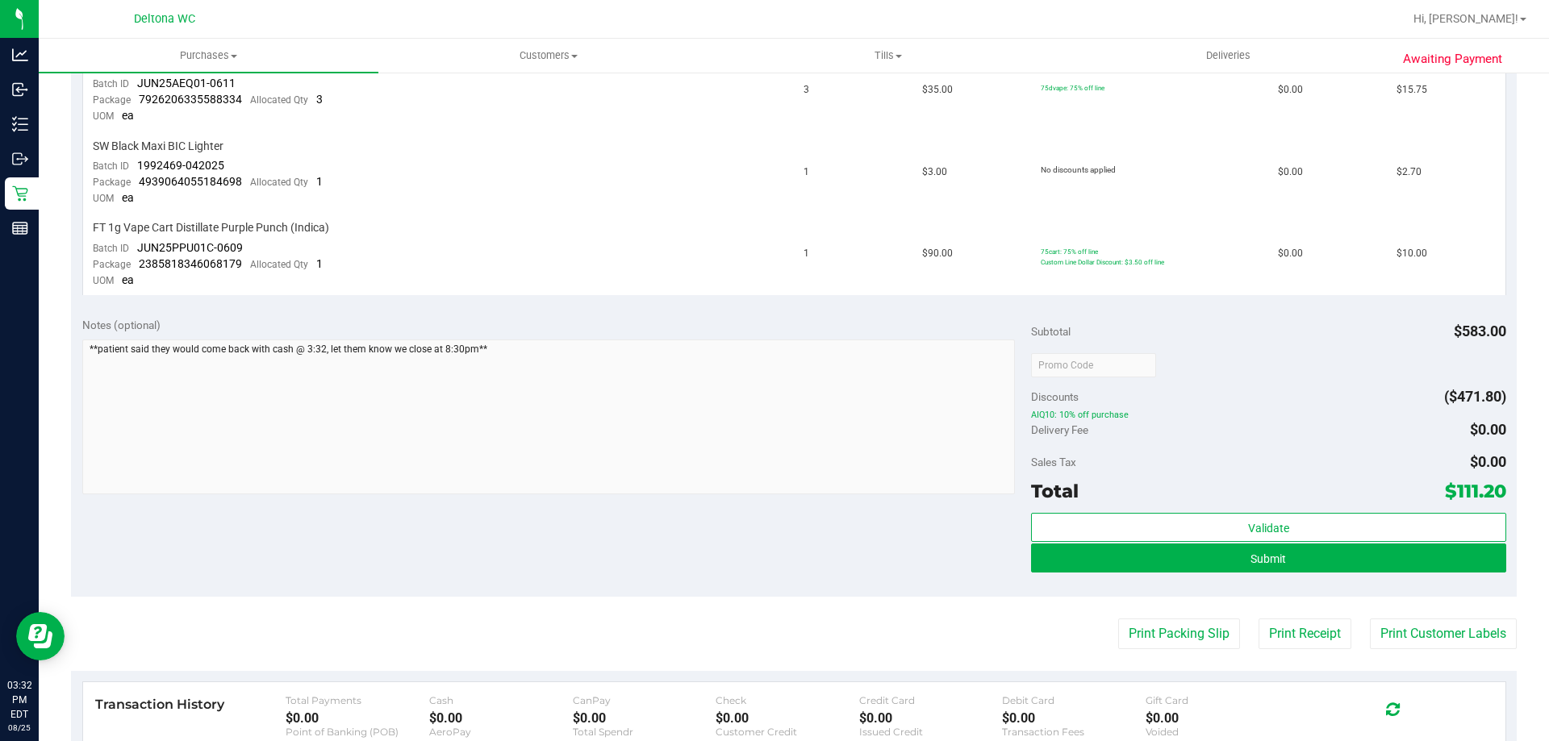
scroll to position [1049, 0]
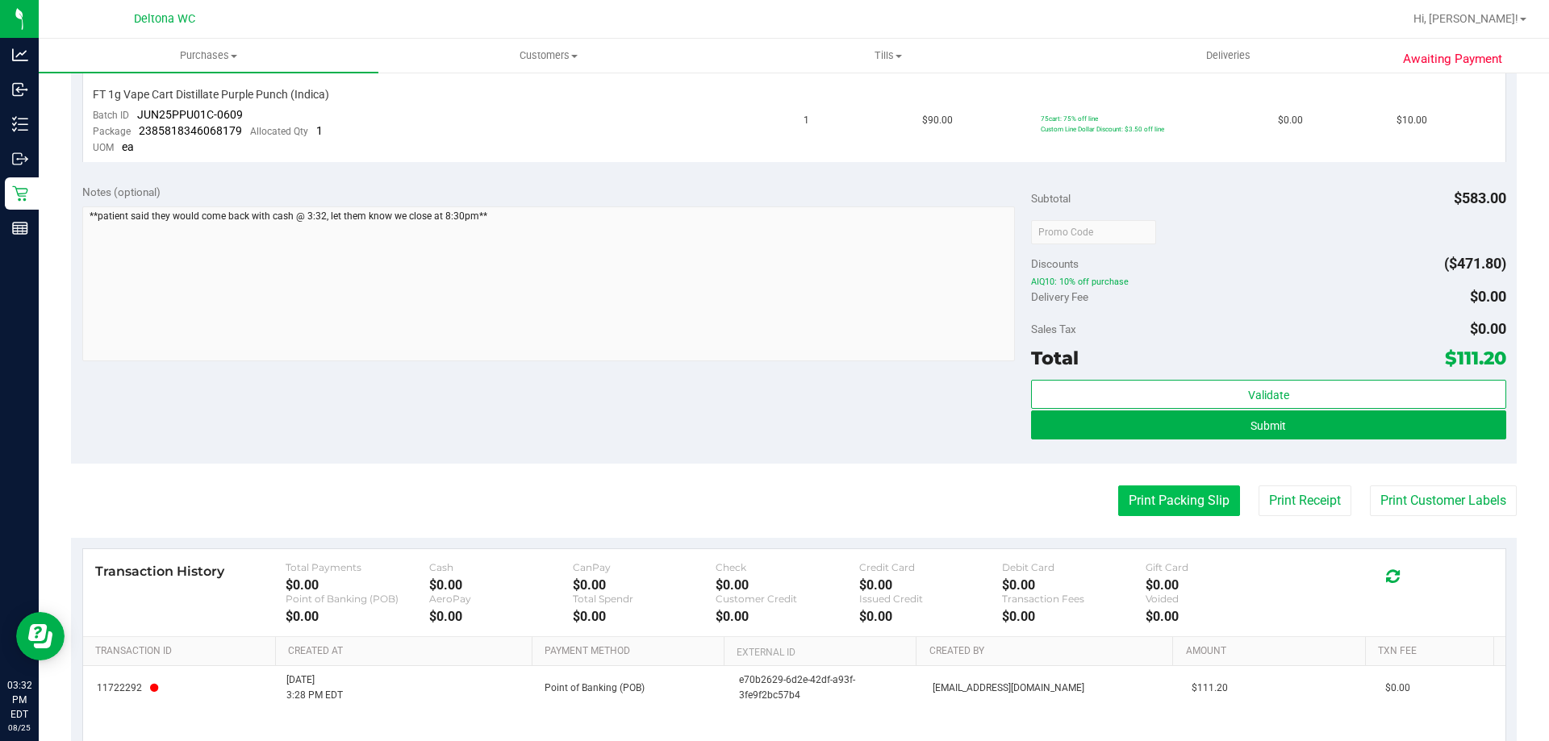
click at [1149, 510] on button "Print Packing Slip" at bounding box center [1179, 501] width 122 height 31
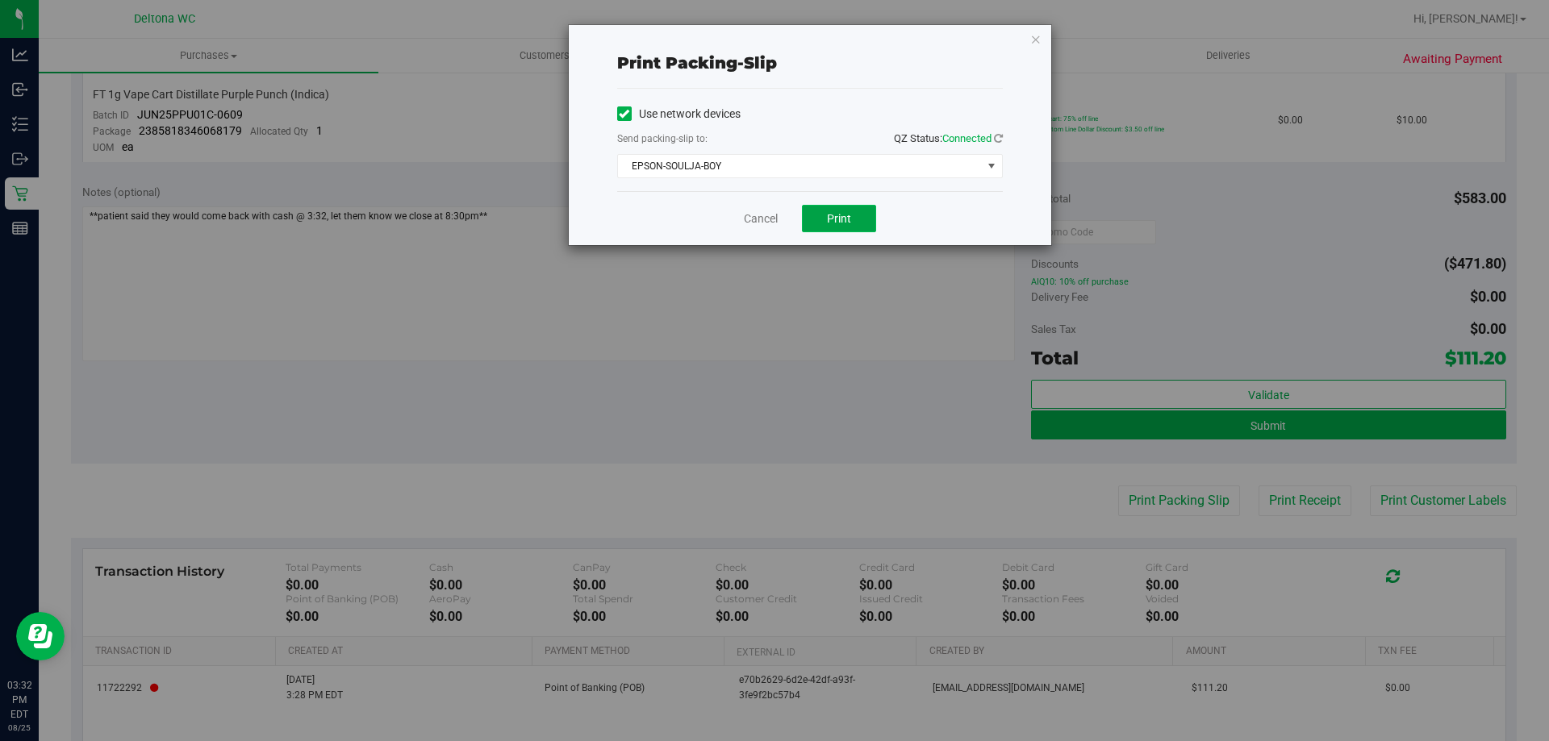
click at [851, 219] on button "Print" at bounding box center [839, 218] width 74 height 27
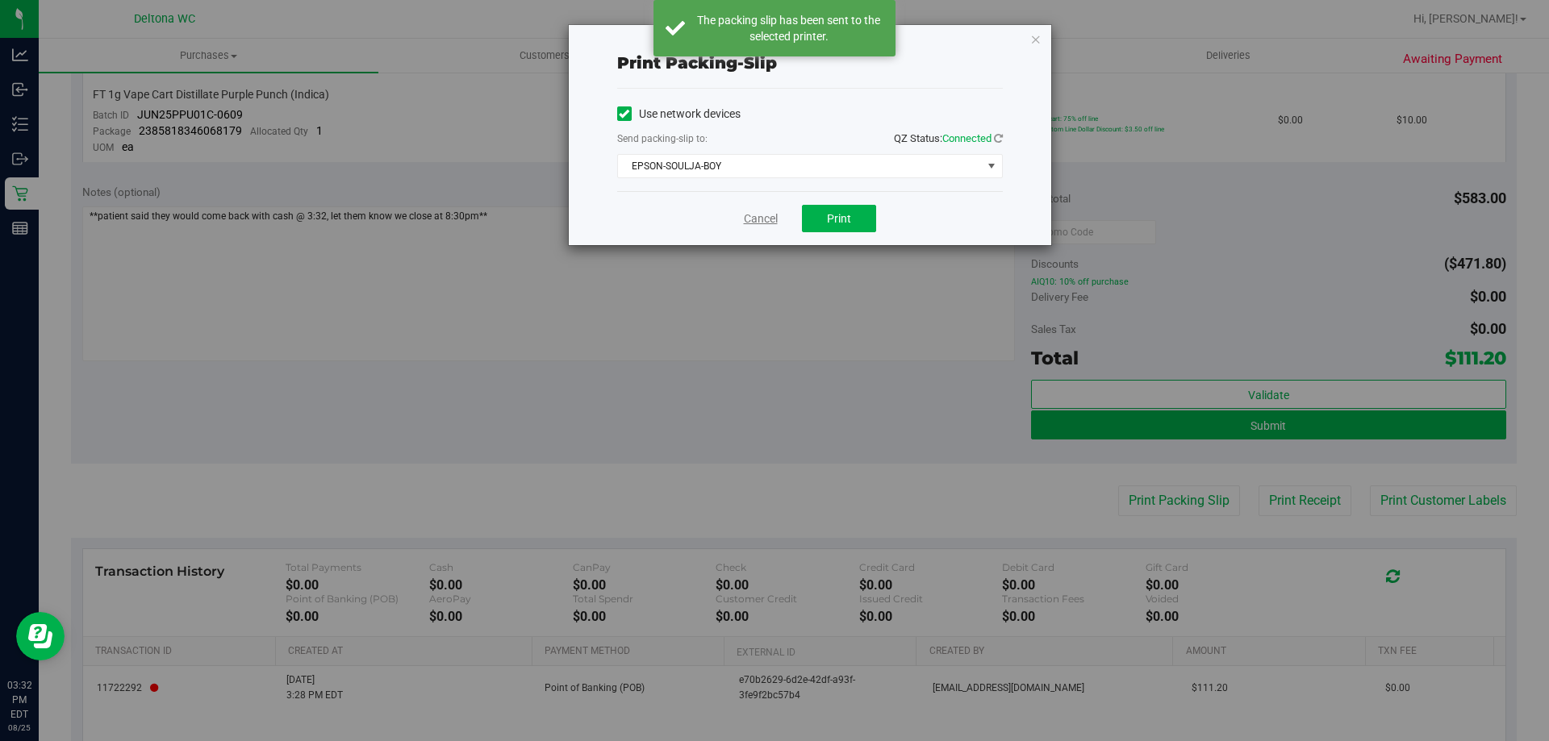
click at [765, 219] on link "Cancel" at bounding box center [761, 219] width 34 height 17
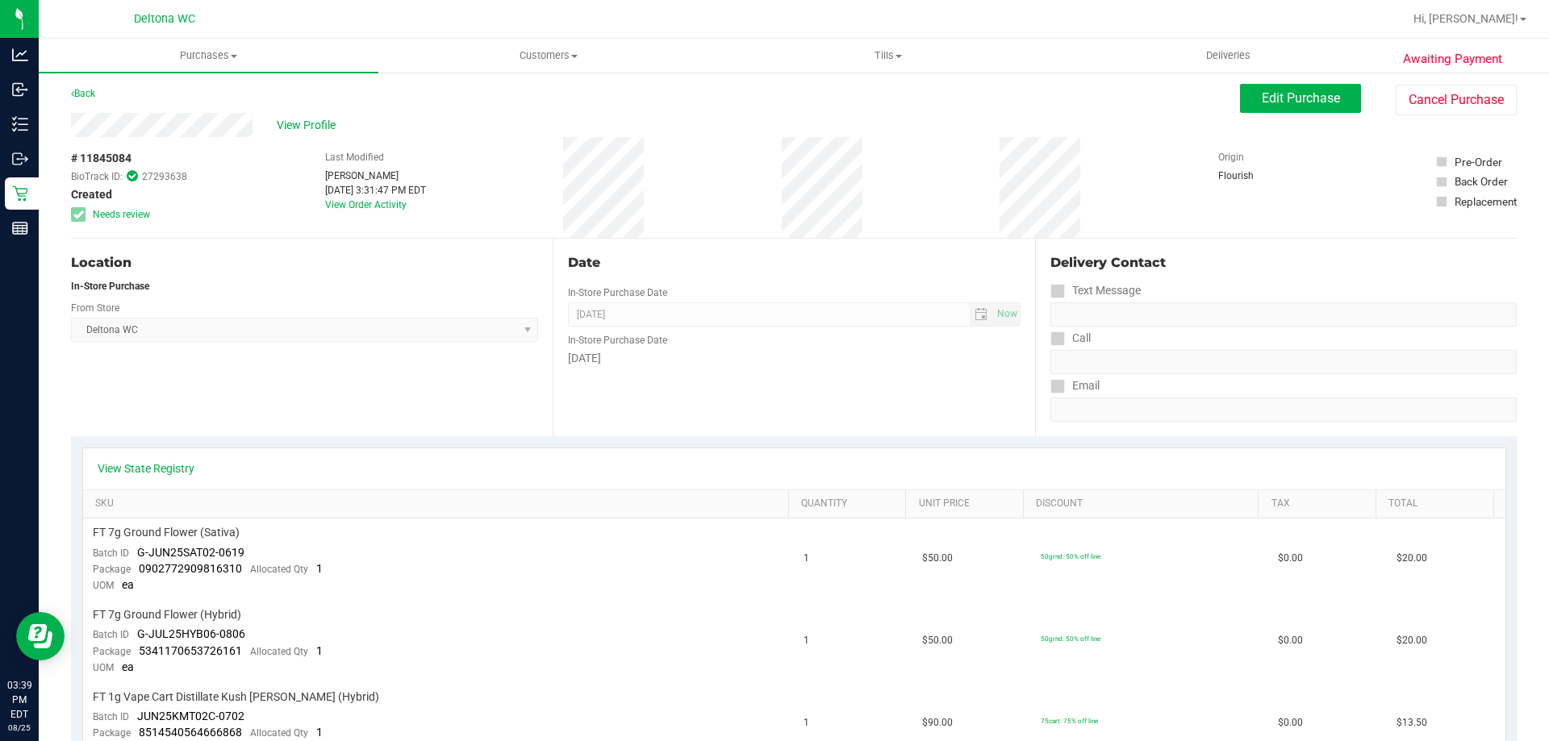
scroll to position [0, 0]
